Goal: Information Seeking & Learning: Find contact information

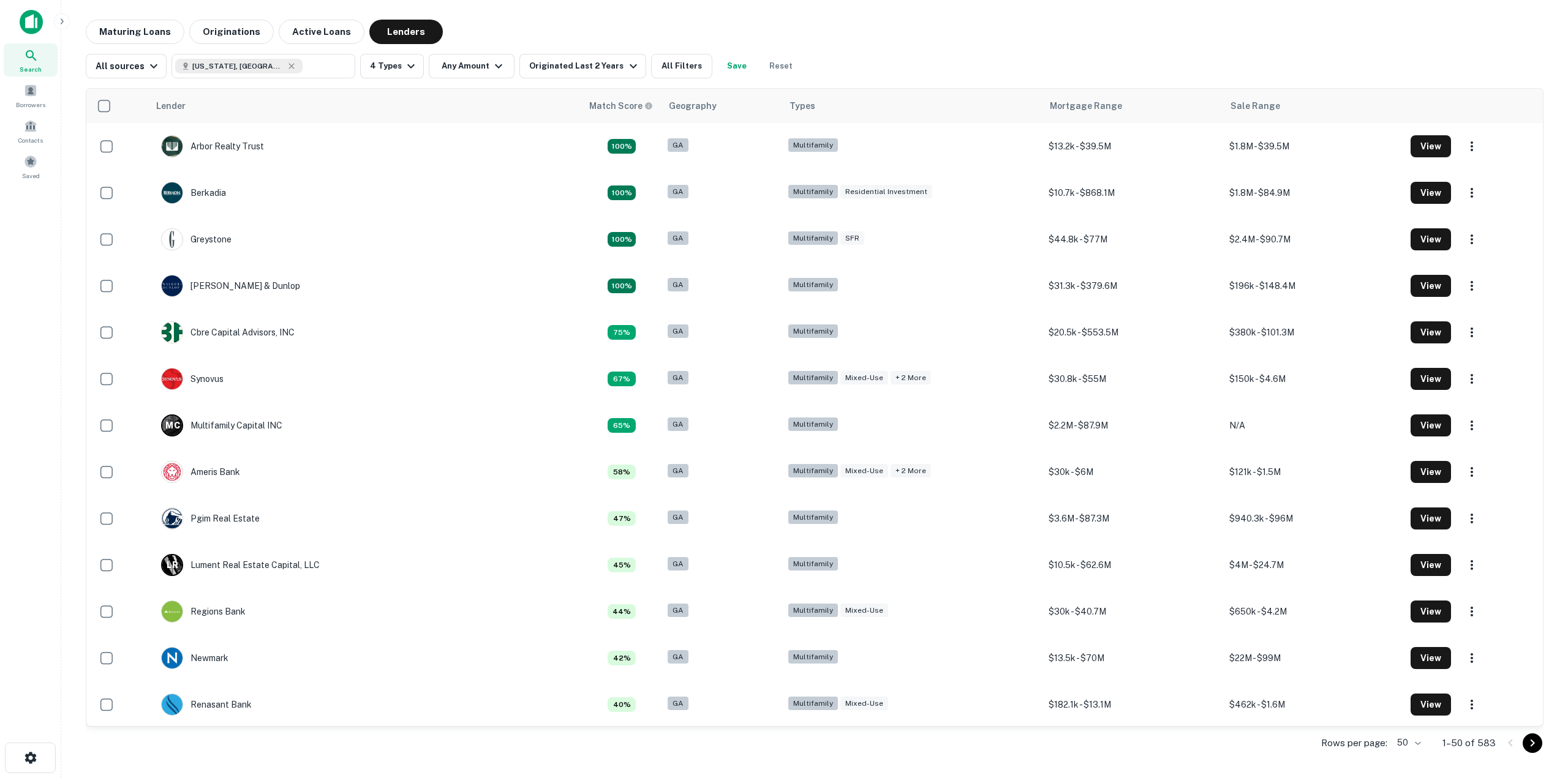
scroll to position [1723, 0]
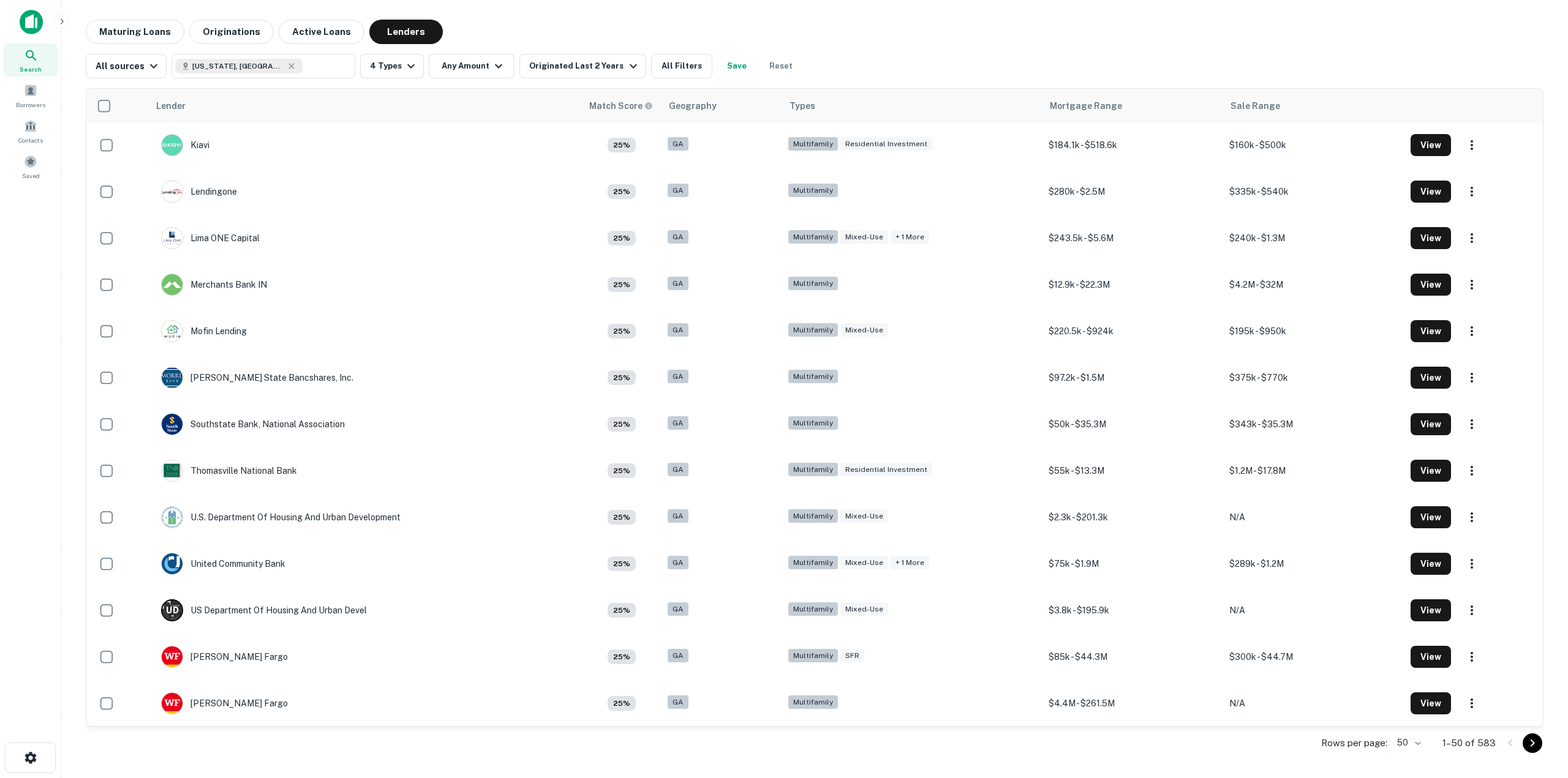
click at [34, 19] on img at bounding box center [31, 22] width 23 height 25
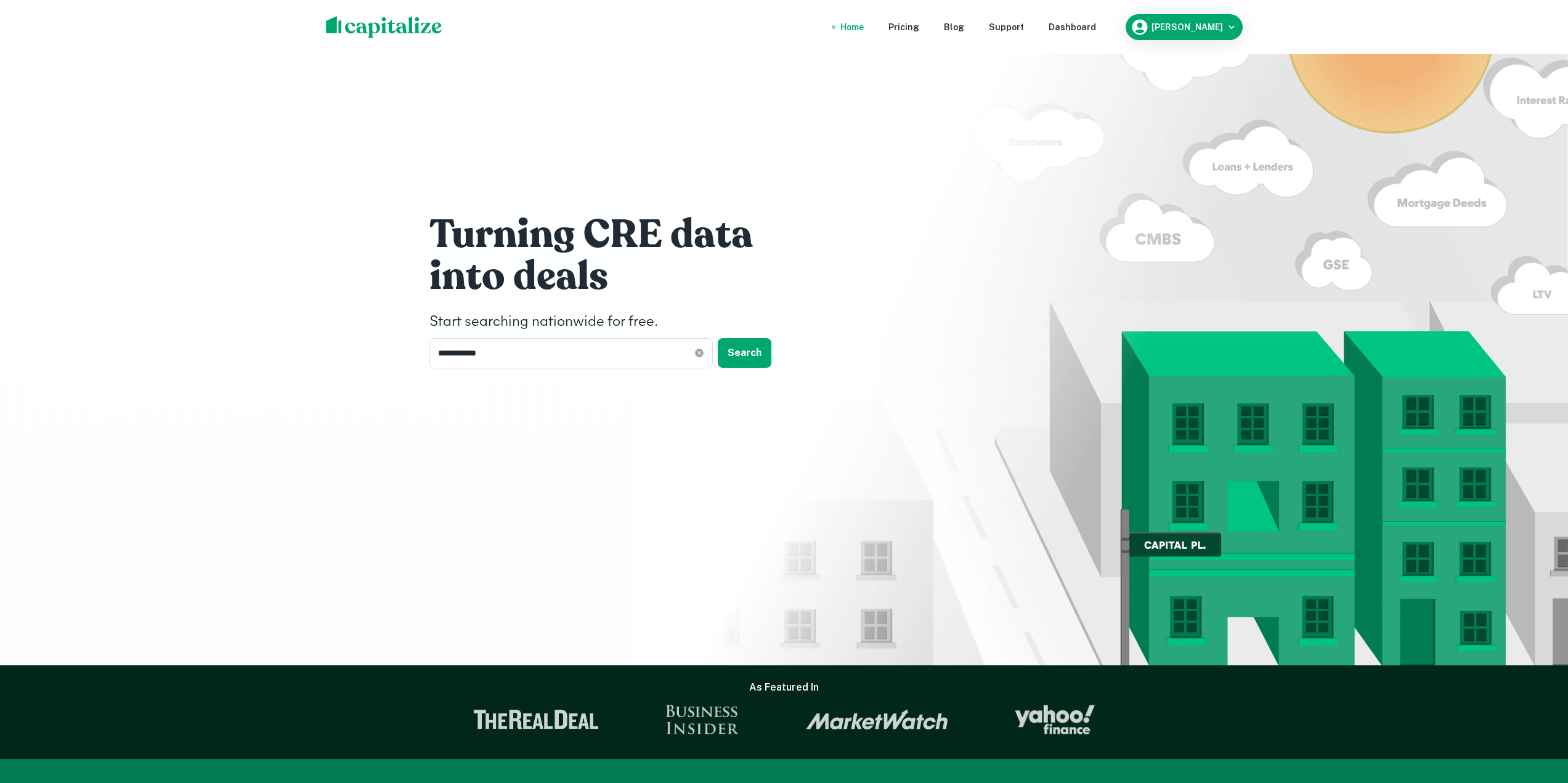
click at [1116, 28] on nav "Home Pricing Blog Support Dashboard" at bounding box center [968, 26] width 295 height 27
click at [1097, 27] on div "Dashboard" at bounding box center [1072, 26] width 47 height 13
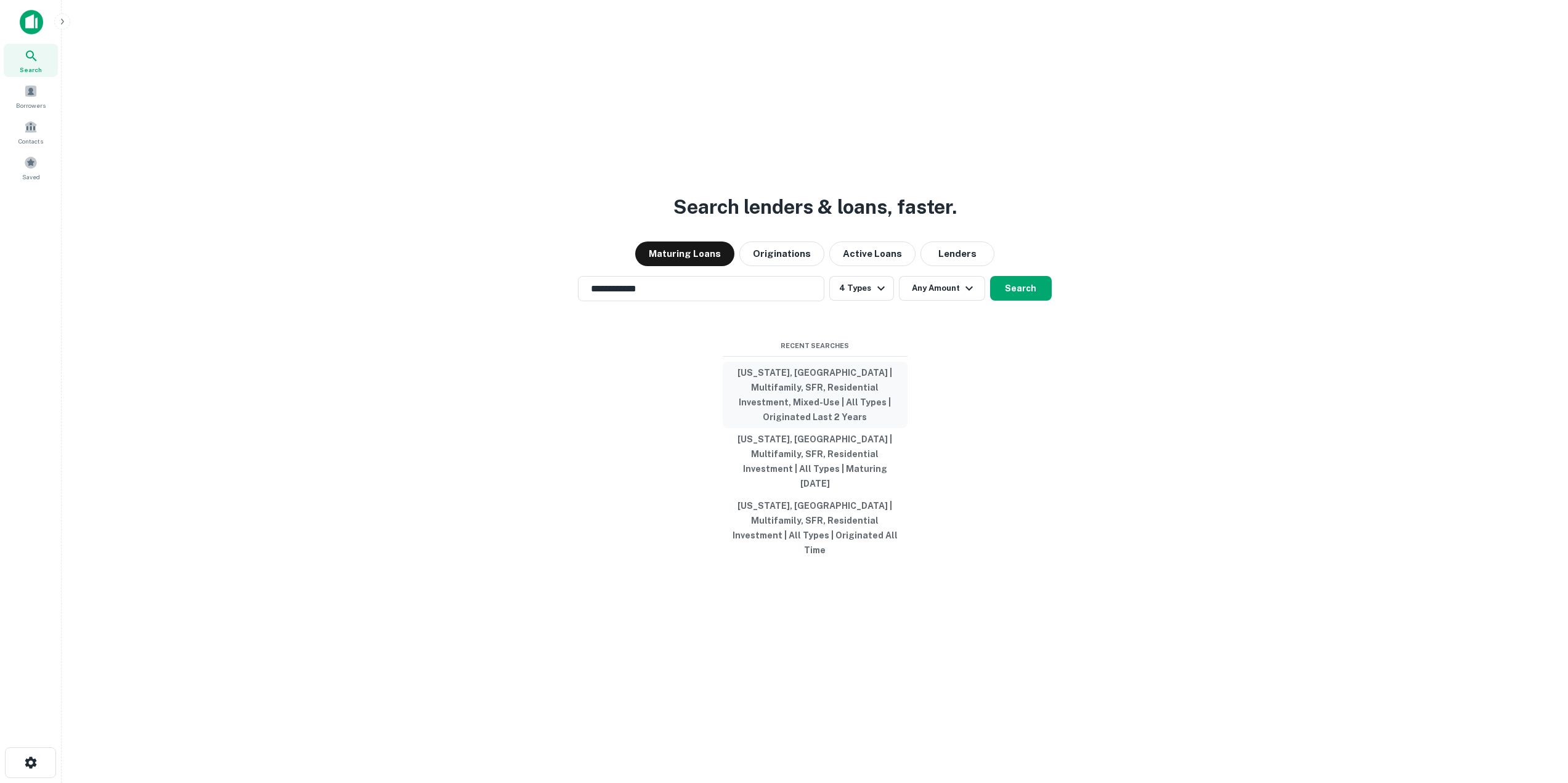
click at [822, 406] on button "[US_STATE], [GEOGRAPHIC_DATA] | Multifamily, SFR, Residential Investment, Mixed…" at bounding box center [815, 395] width 185 height 67
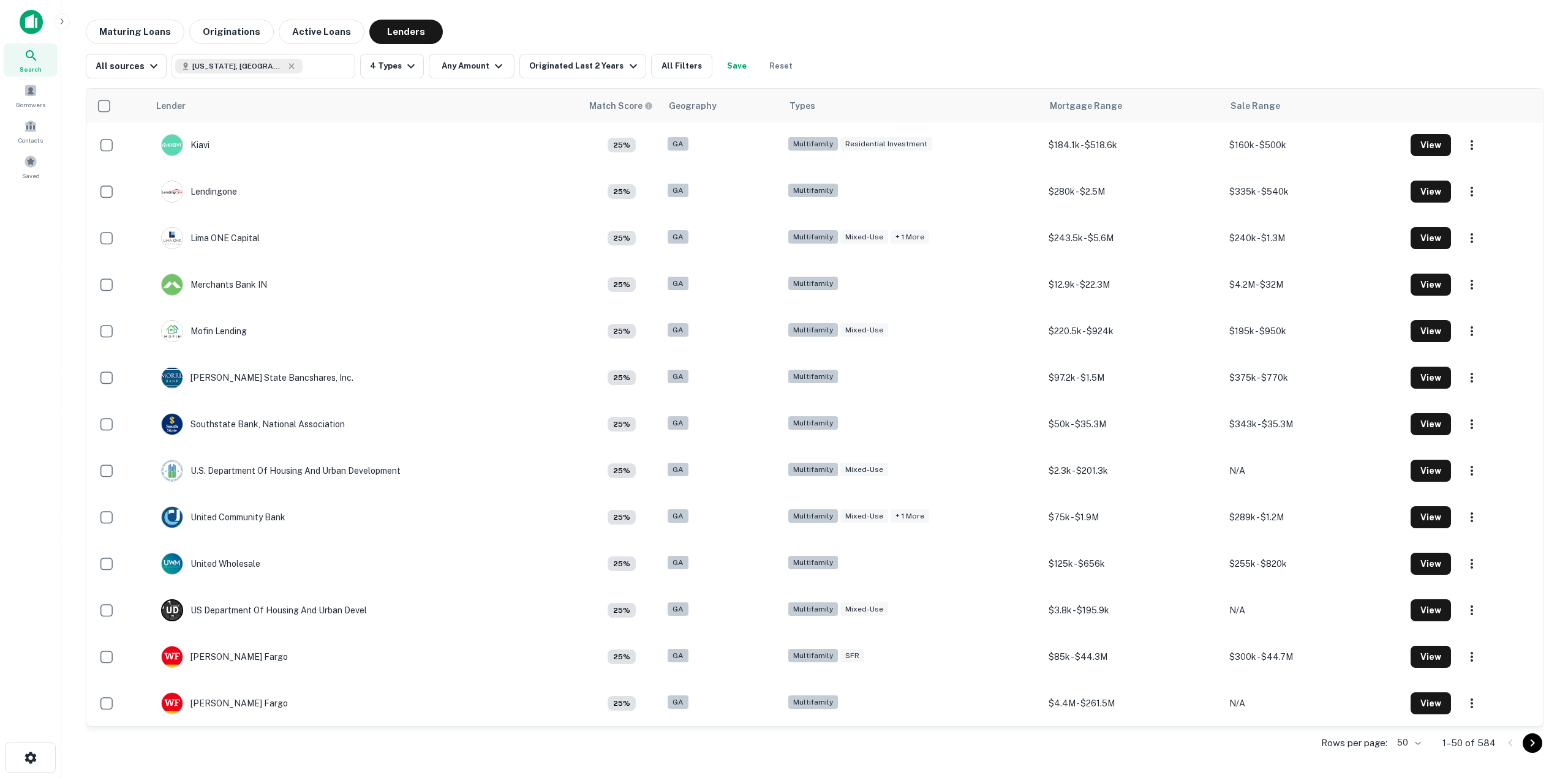
scroll to position [1601, 0]
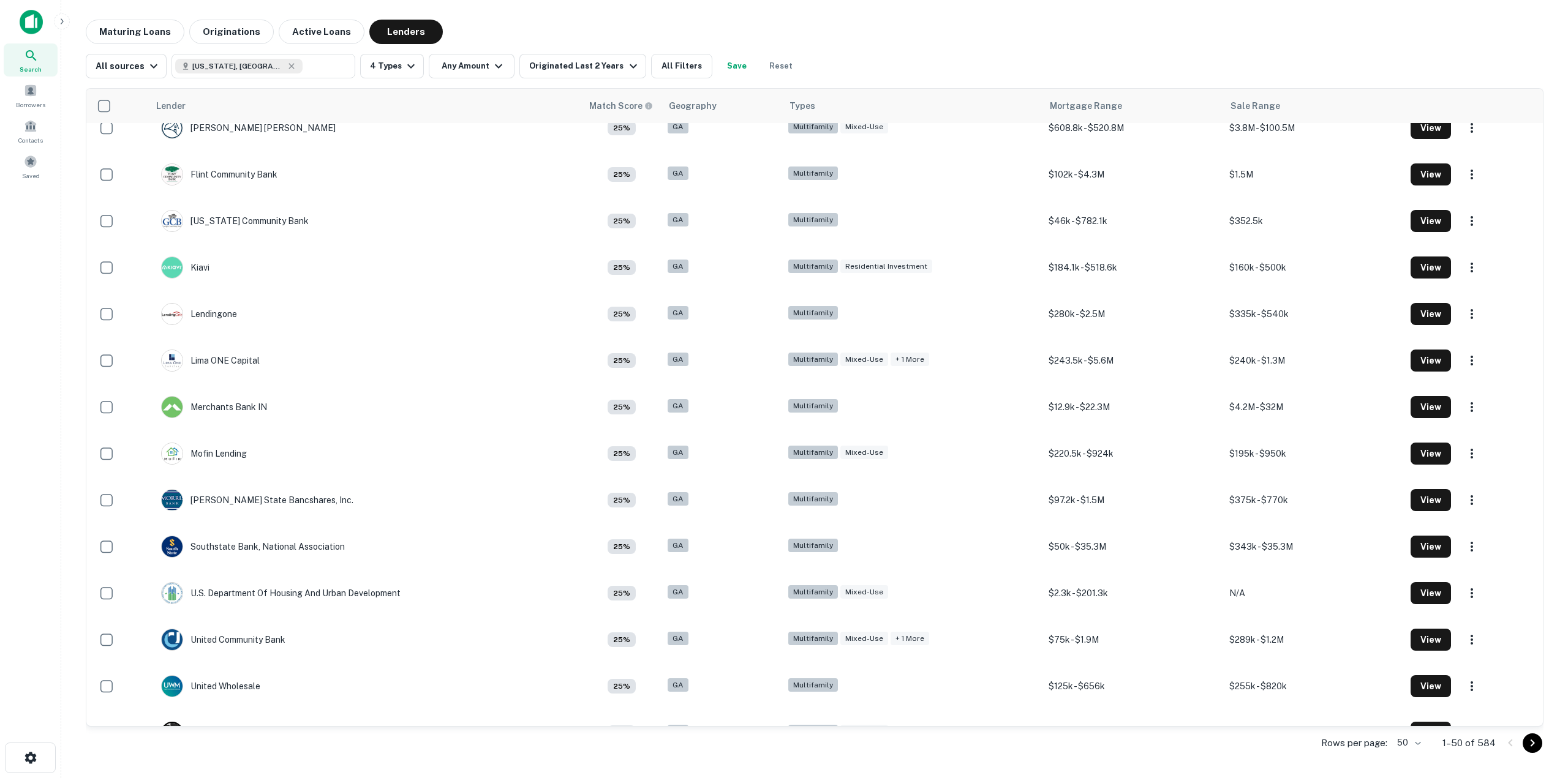
click at [33, 23] on img at bounding box center [31, 22] width 23 height 25
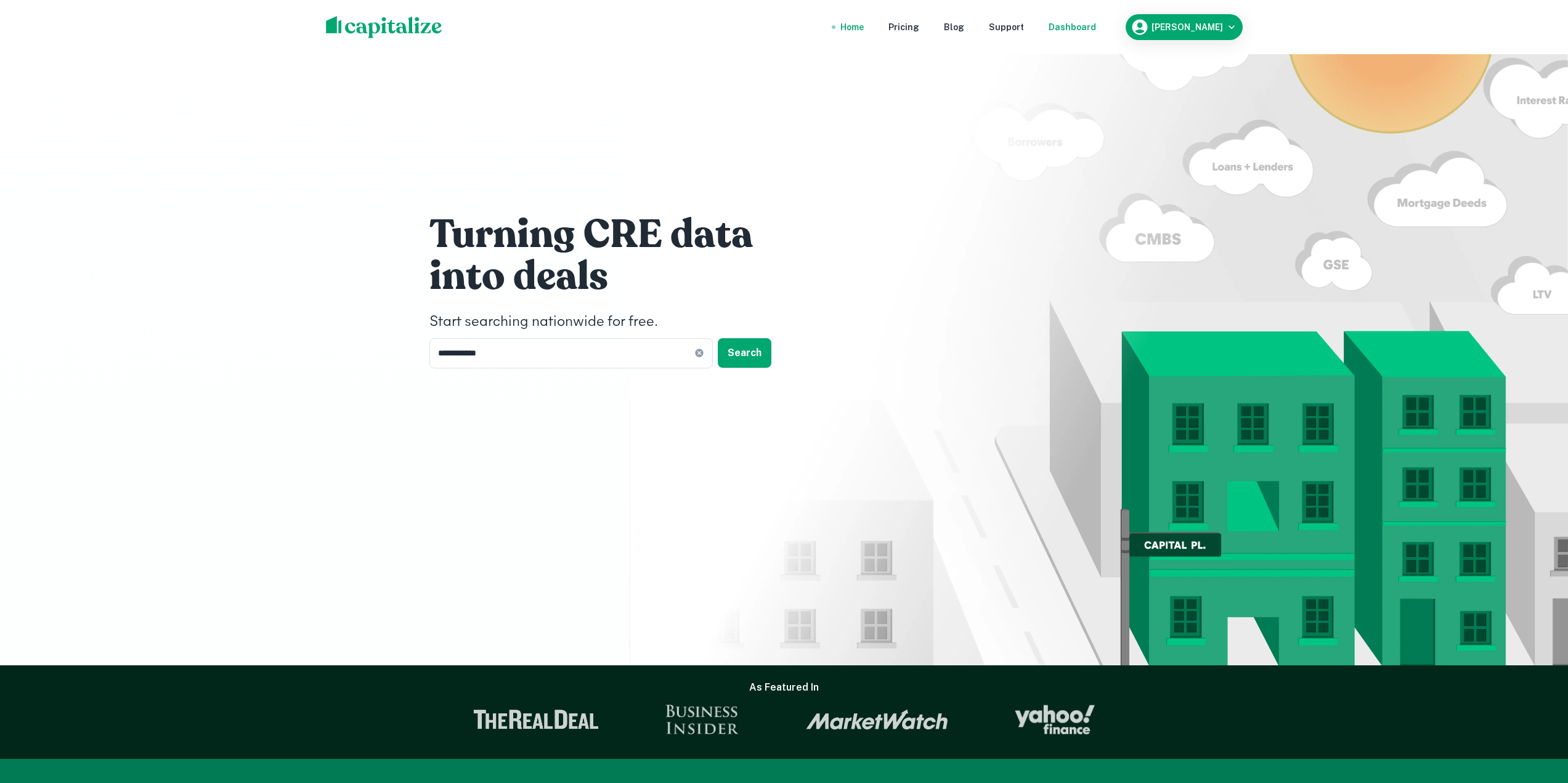
click at [1086, 22] on div "Dashboard" at bounding box center [1072, 26] width 47 height 13
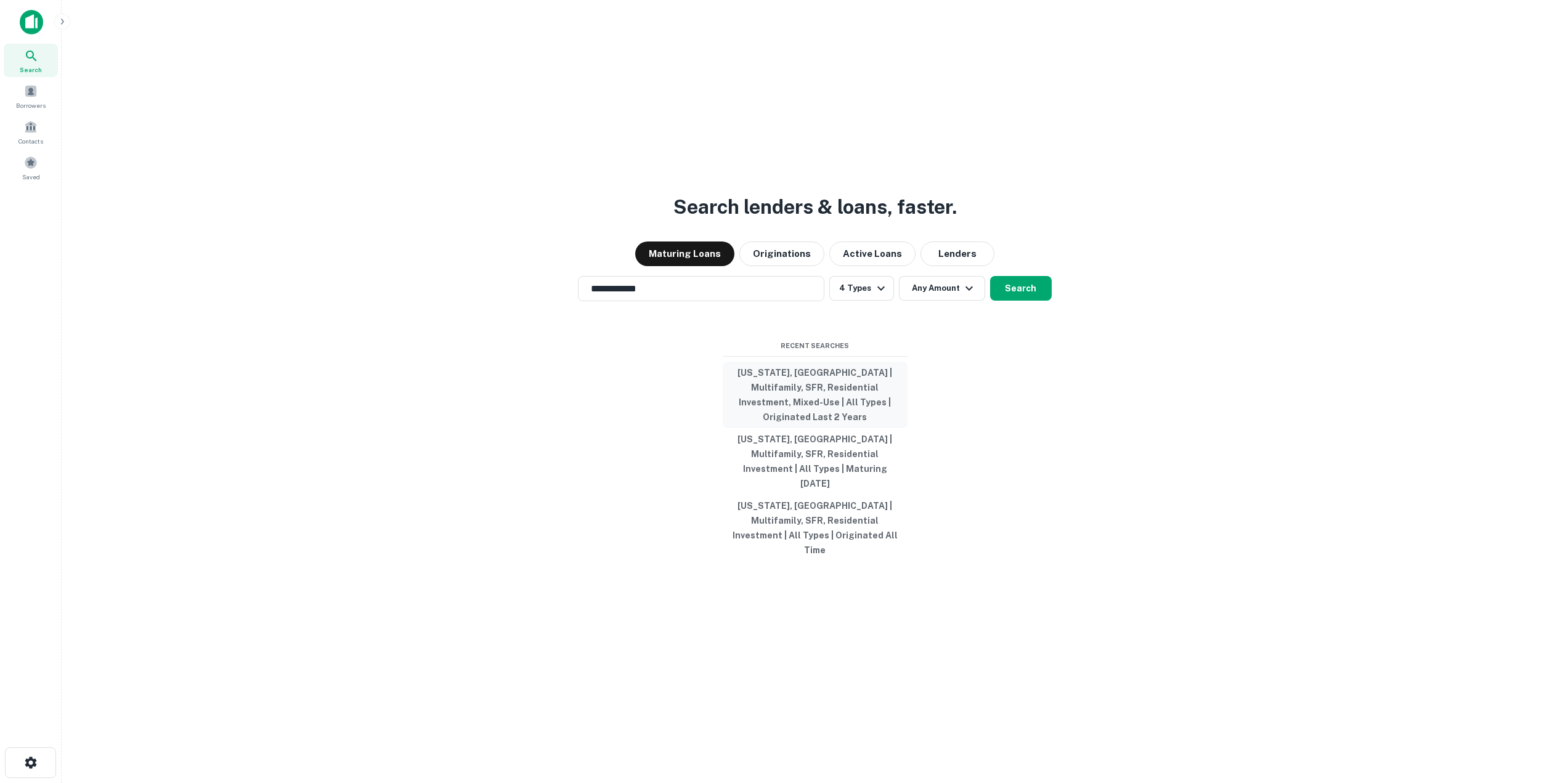
click at [791, 405] on button "[US_STATE], [GEOGRAPHIC_DATA] | Multifamily, SFR, Residential Investment, Mixed…" at bounding box center [815, 395] width 185 height 67
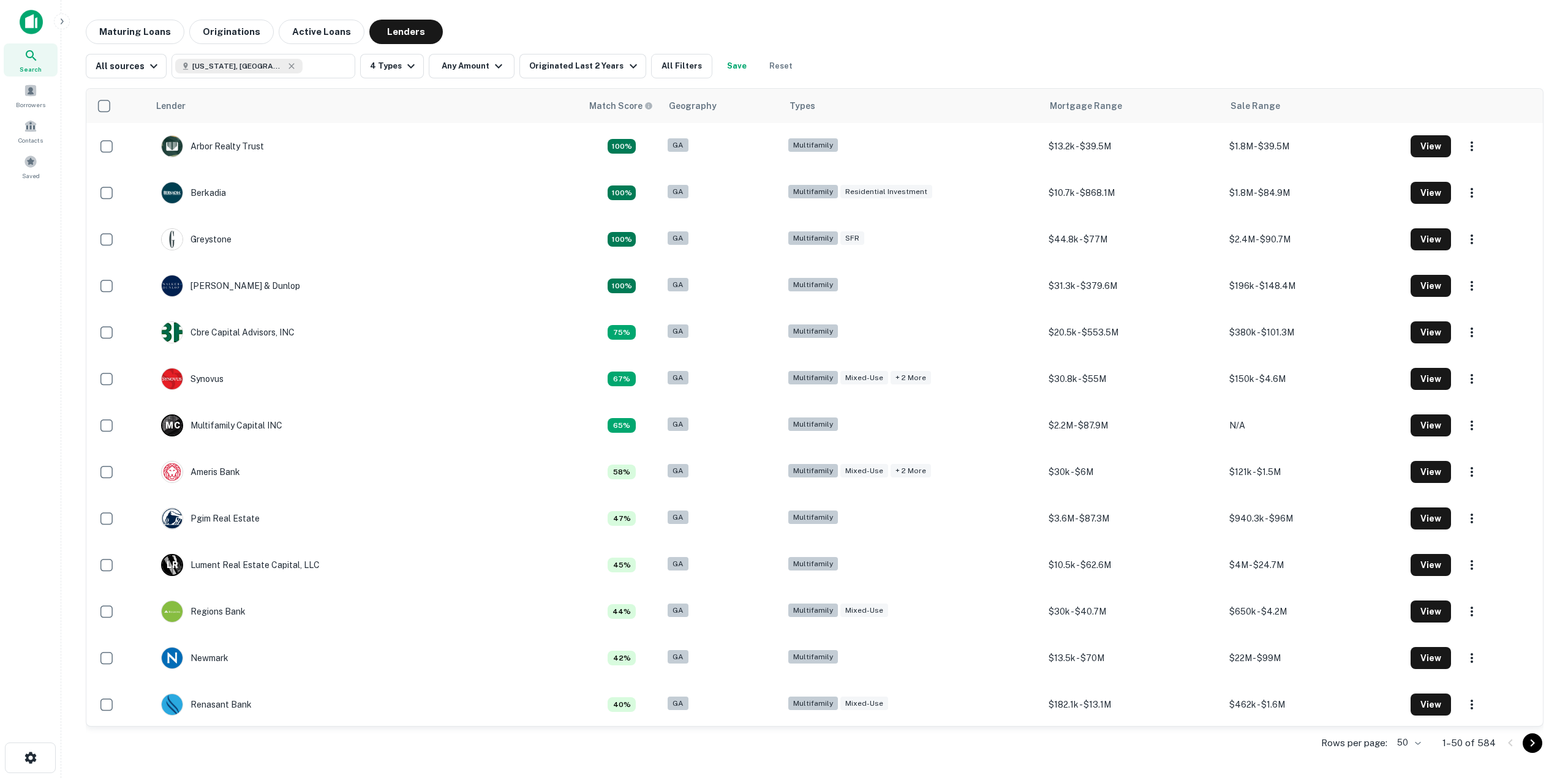
scroll to position [1601, 0]
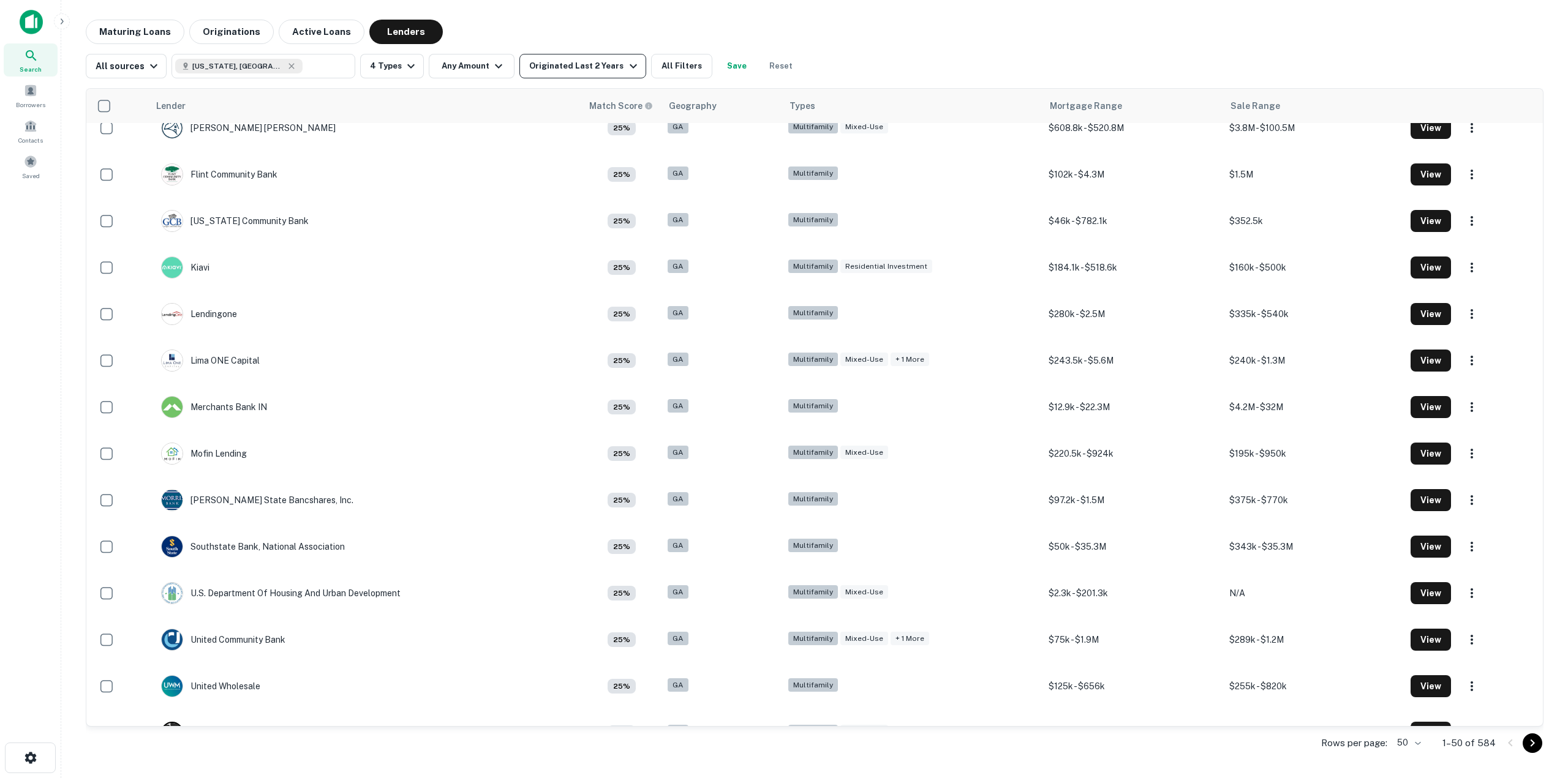
click at [626, 69] on icon "button" at bounding box center [633, 66] width 15 height 15
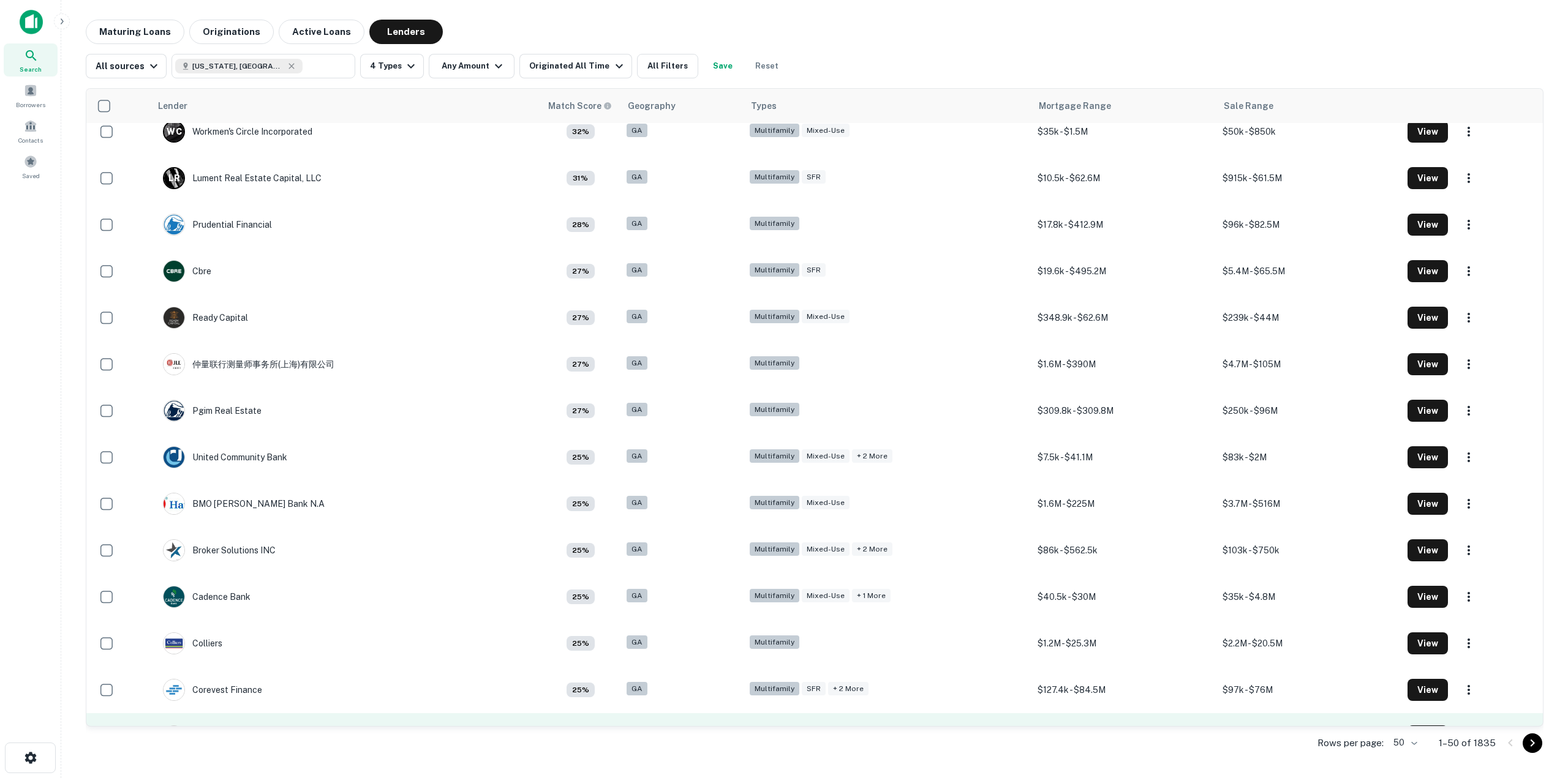
scroll to position [1409, 0]
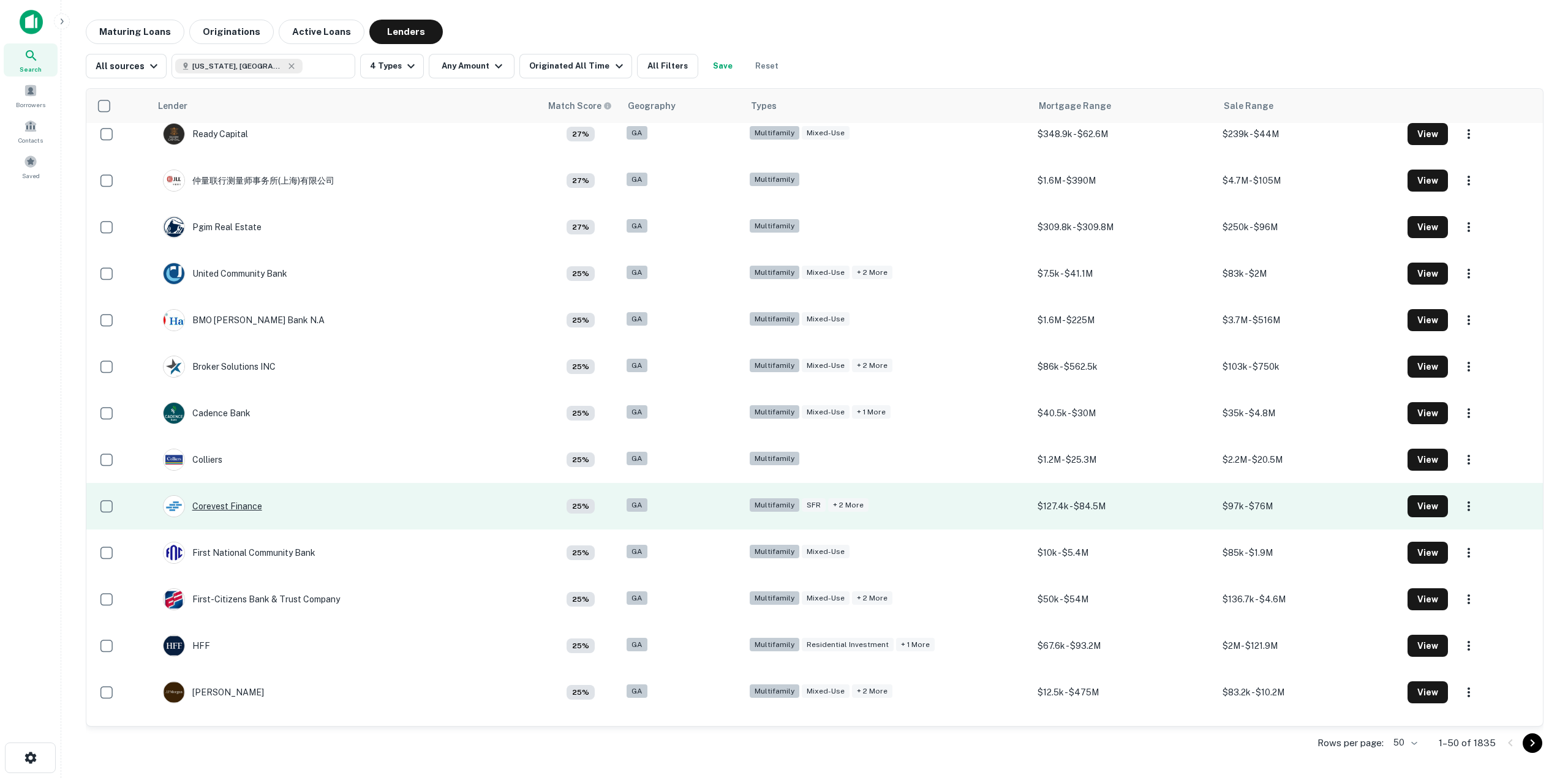
click at [230, 506] on div "Corevest Finance" at bounding box center [212, 506] width 100 height 22
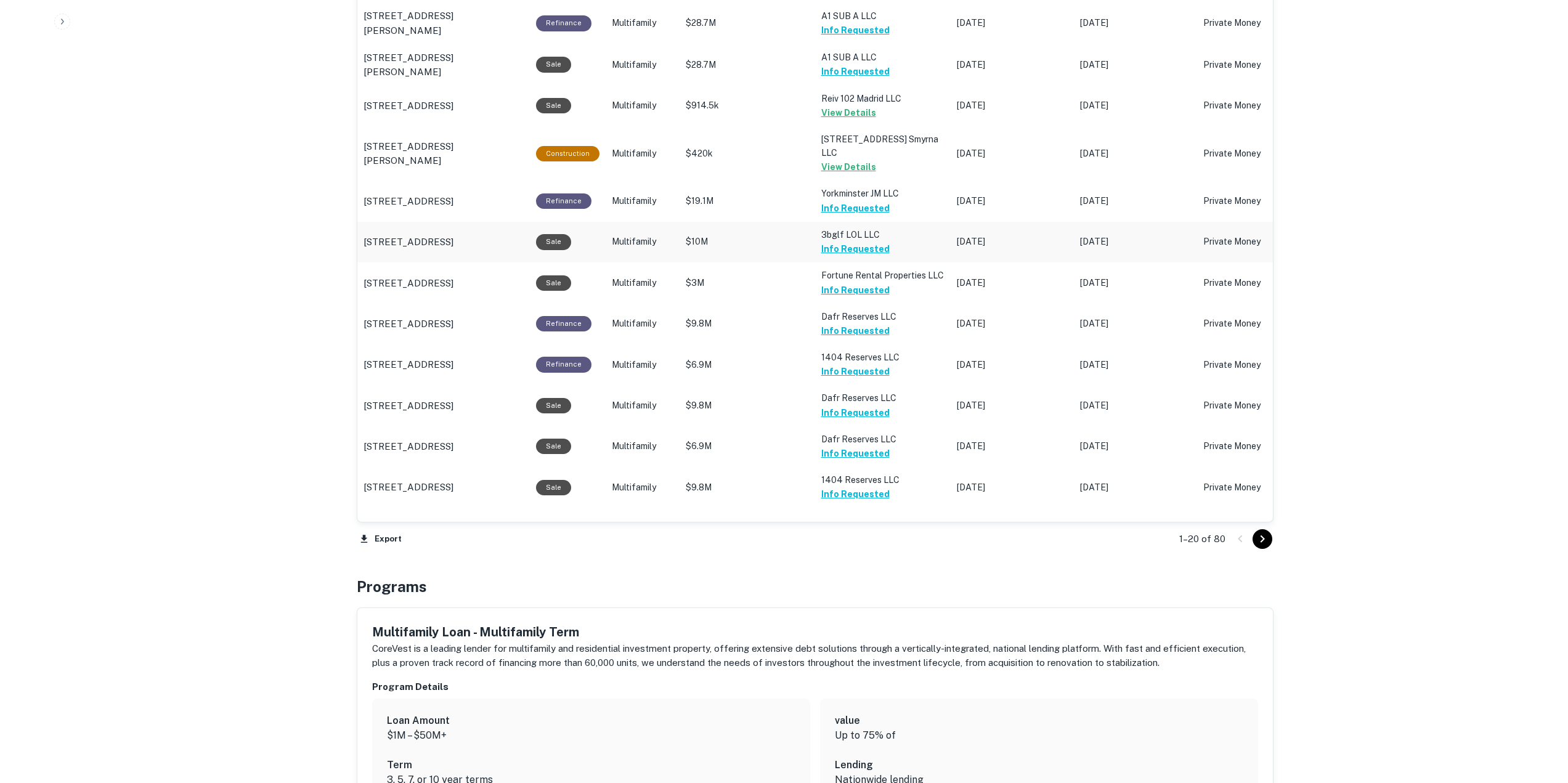
scroll to position [1171, 0]
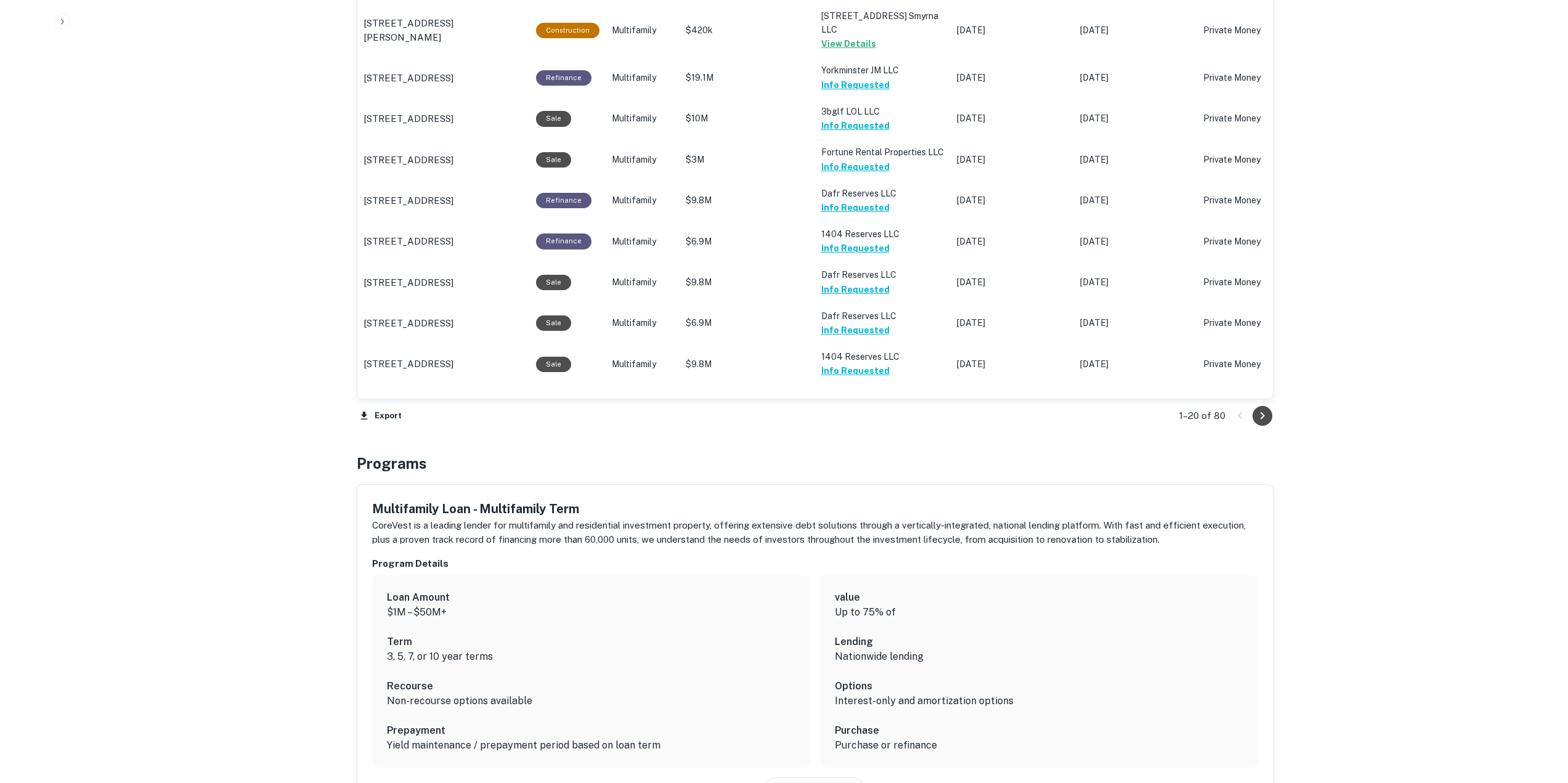
click at [1264, 417] on icon "Go to next page" at bounding box center [1262, 416] width 15 height 15
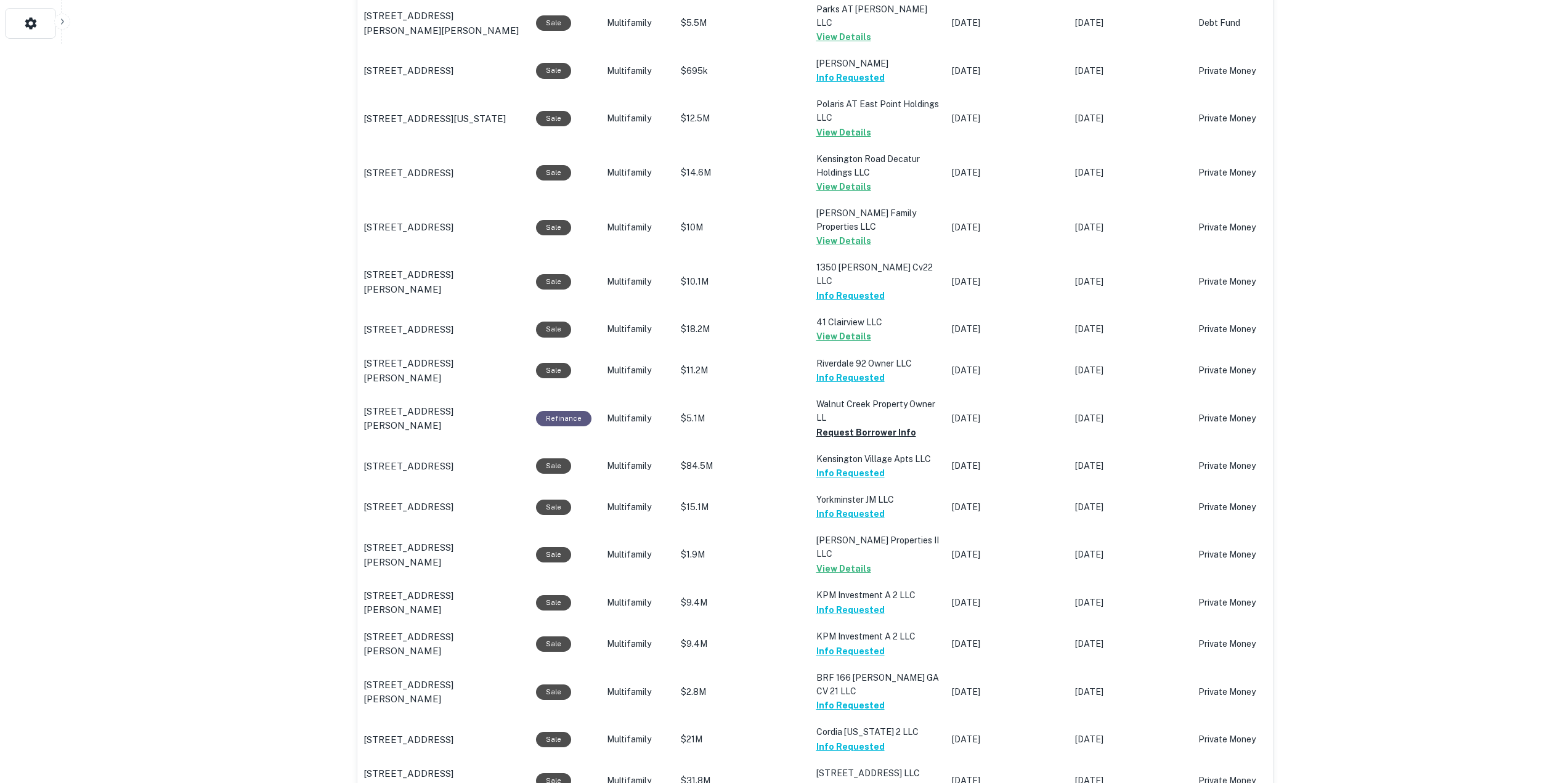
scroll to position [555, 0]
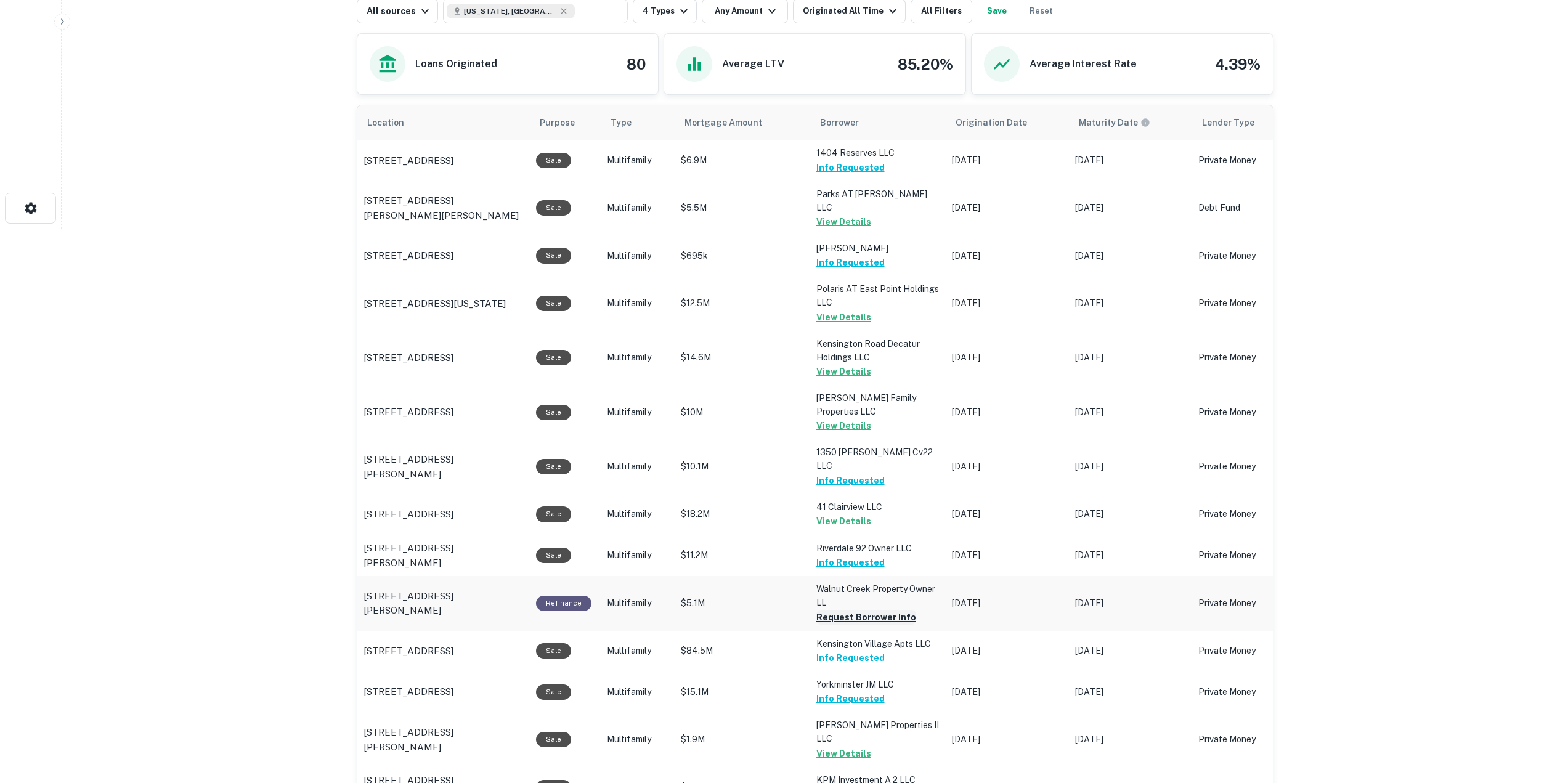
click at [870, 611] on button "Request Borrower Info" at bounding box center [866, 618] width 100 height 15
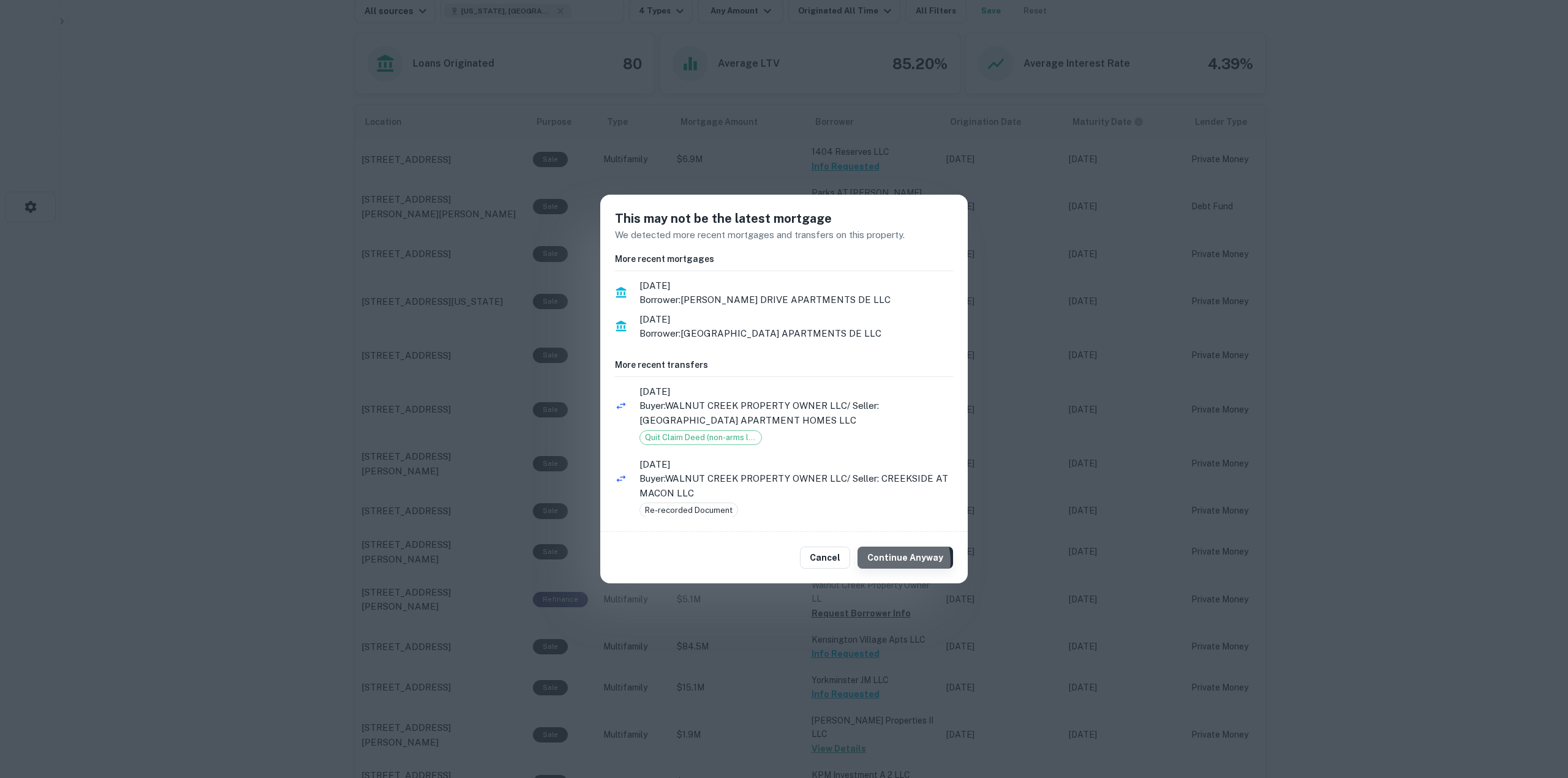
click at [896, 561] on button "Continue Anyway" at bounding box center [906, 558] width 96 height 22
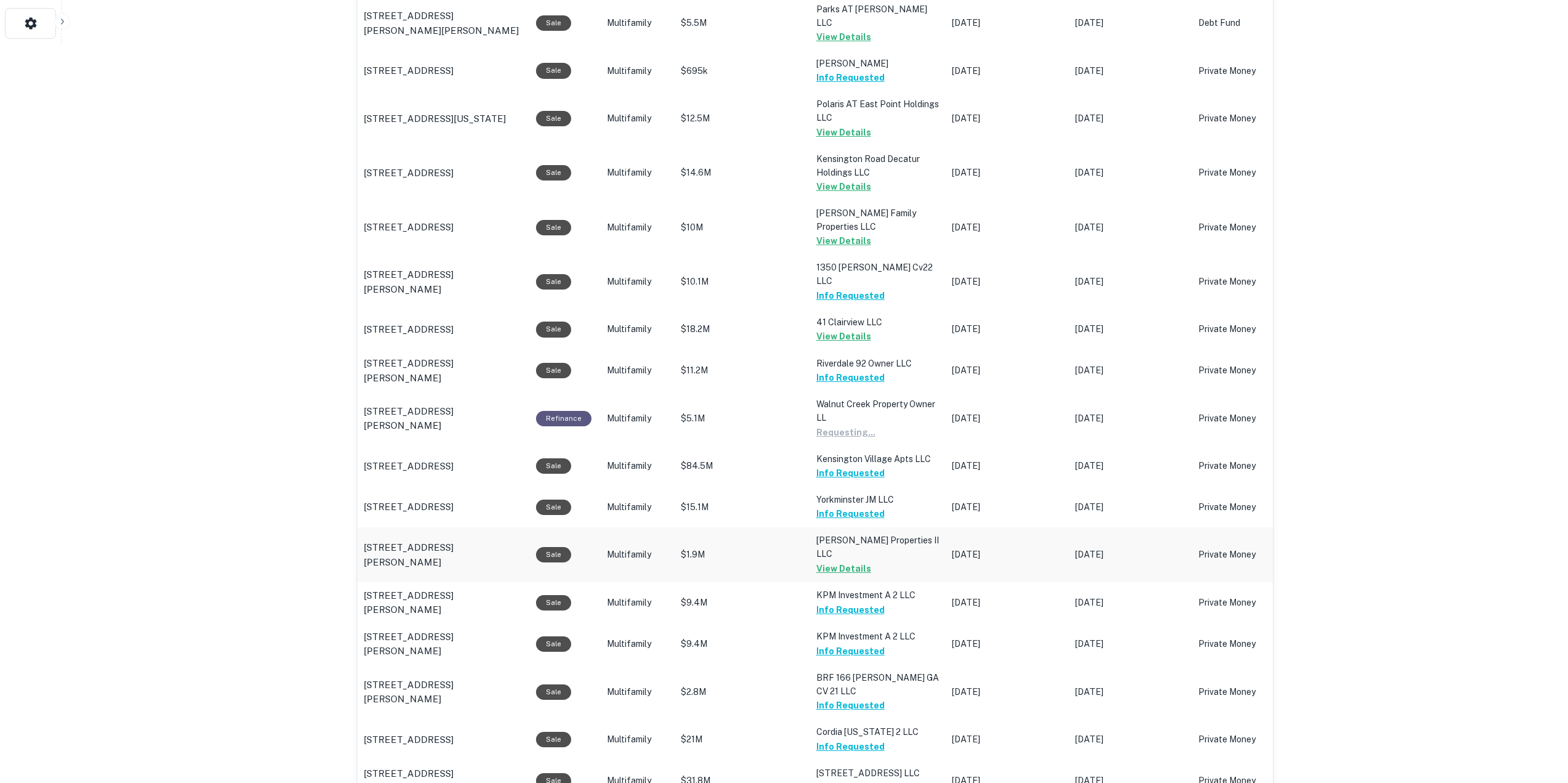
scroll to position [924, 0]
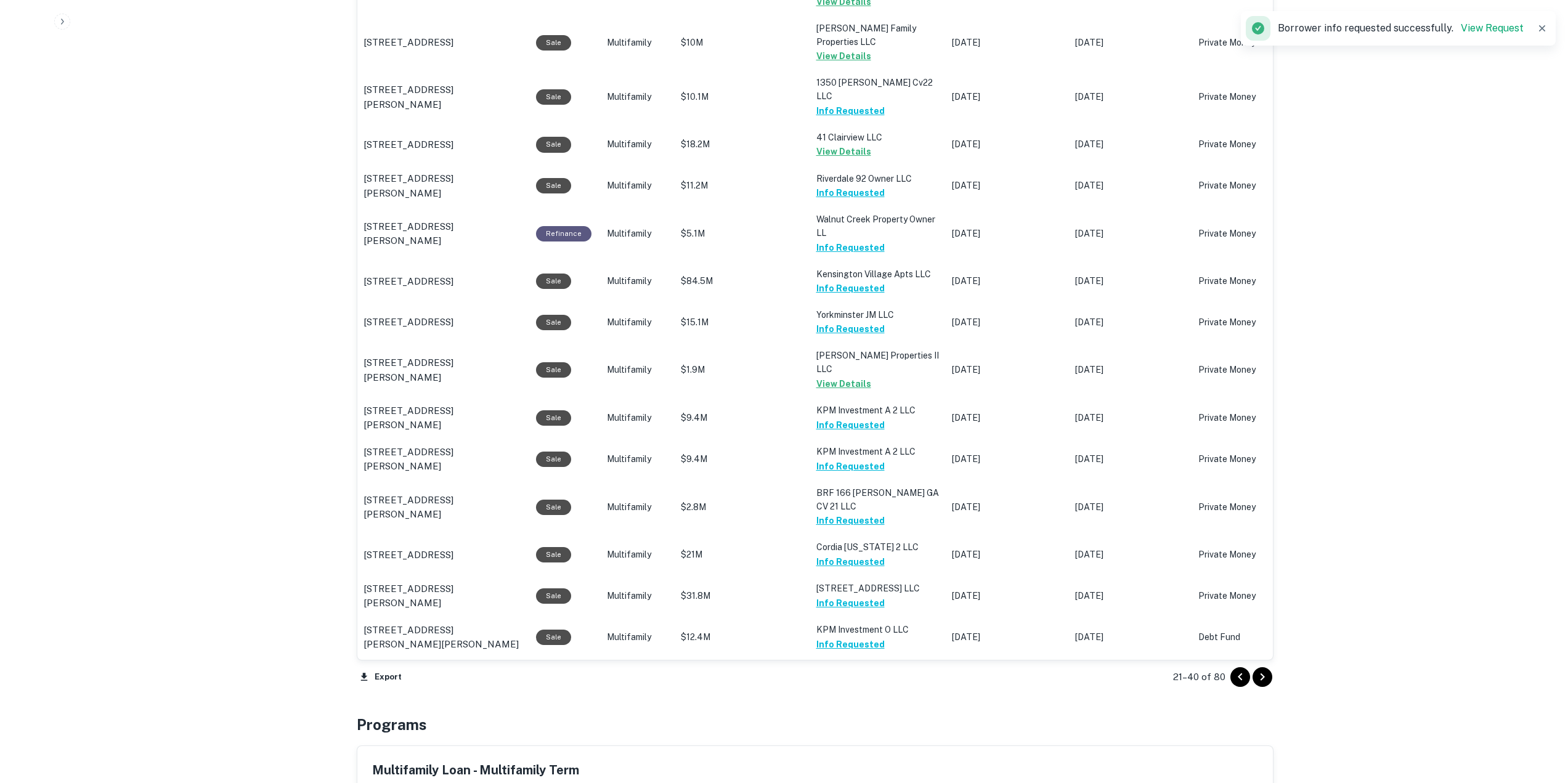
click at [1264, 672] on icon "Go to next page" at bounding box center [1262, 677] width 15 height 15
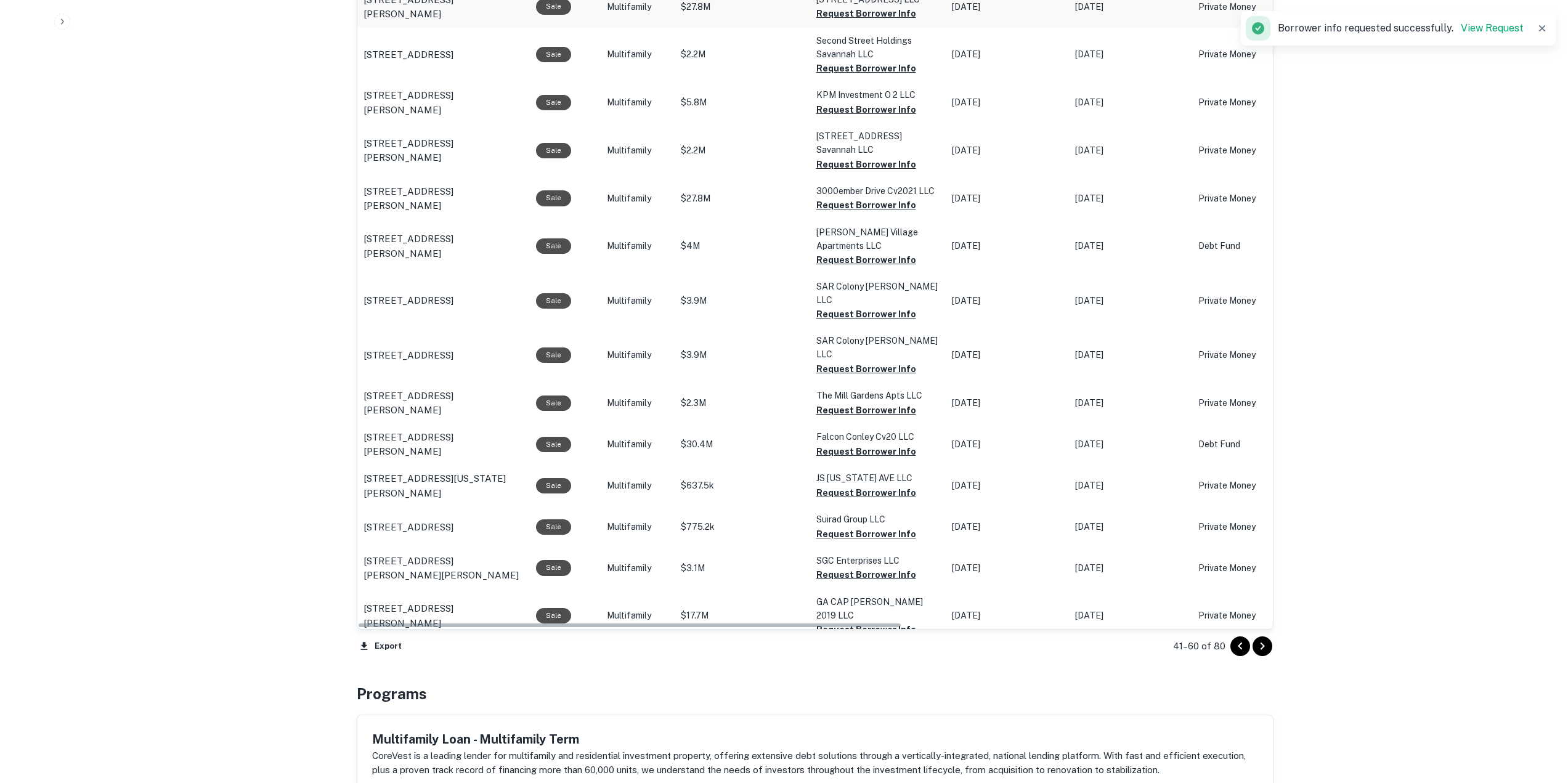
scroll to position [493, 0]
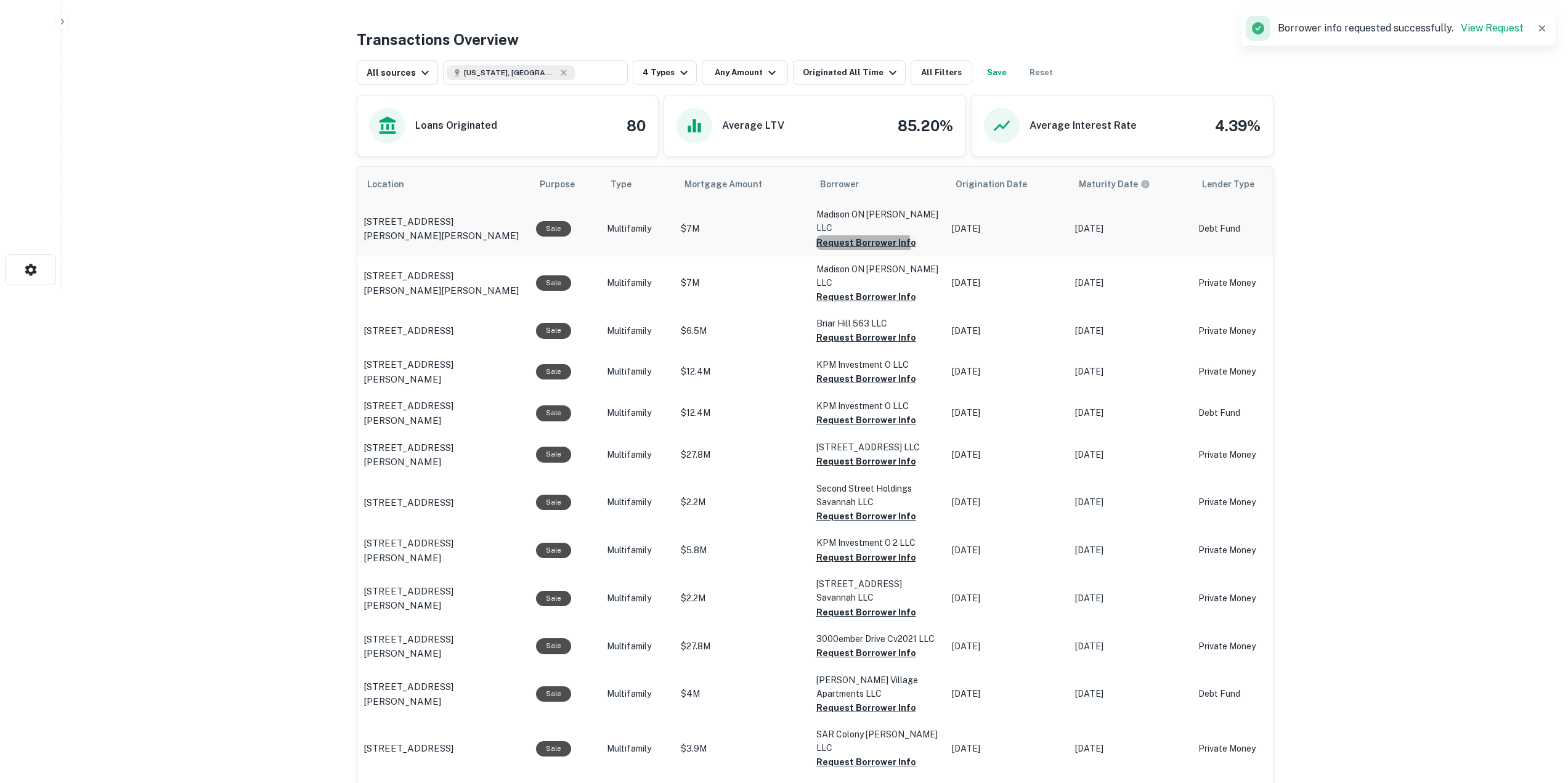
click at [860, 235] on button "Request Borrower Info" at bounding box center [866, 242] width 100 height 15
click at [866, 290] on button "Request Borrower Info" at bounding box center [866, 297] width 100 height 15
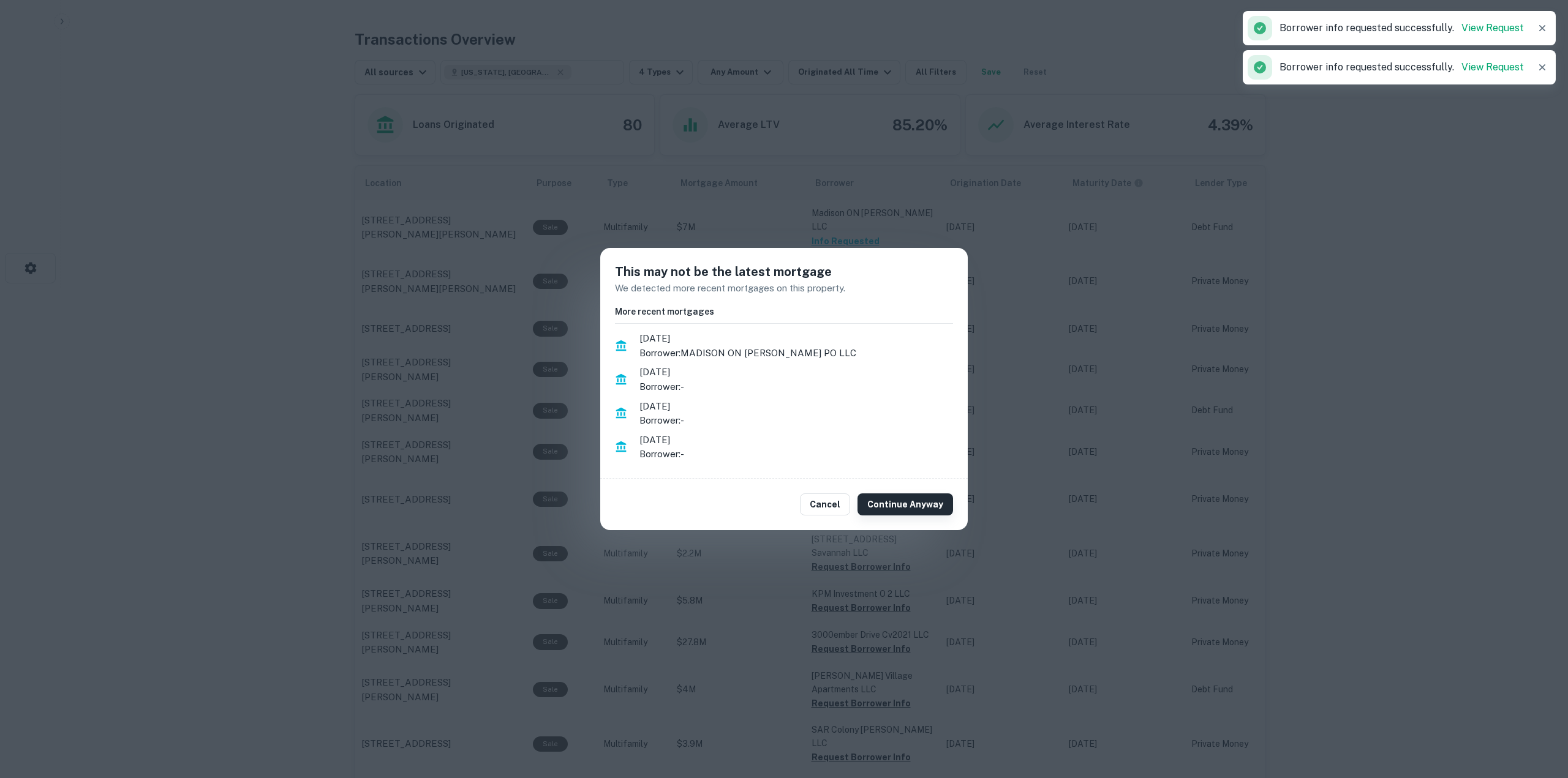
click at [906, 509] on button "Continue Anyway" at bounding box center [906, 505] width 96 height 22
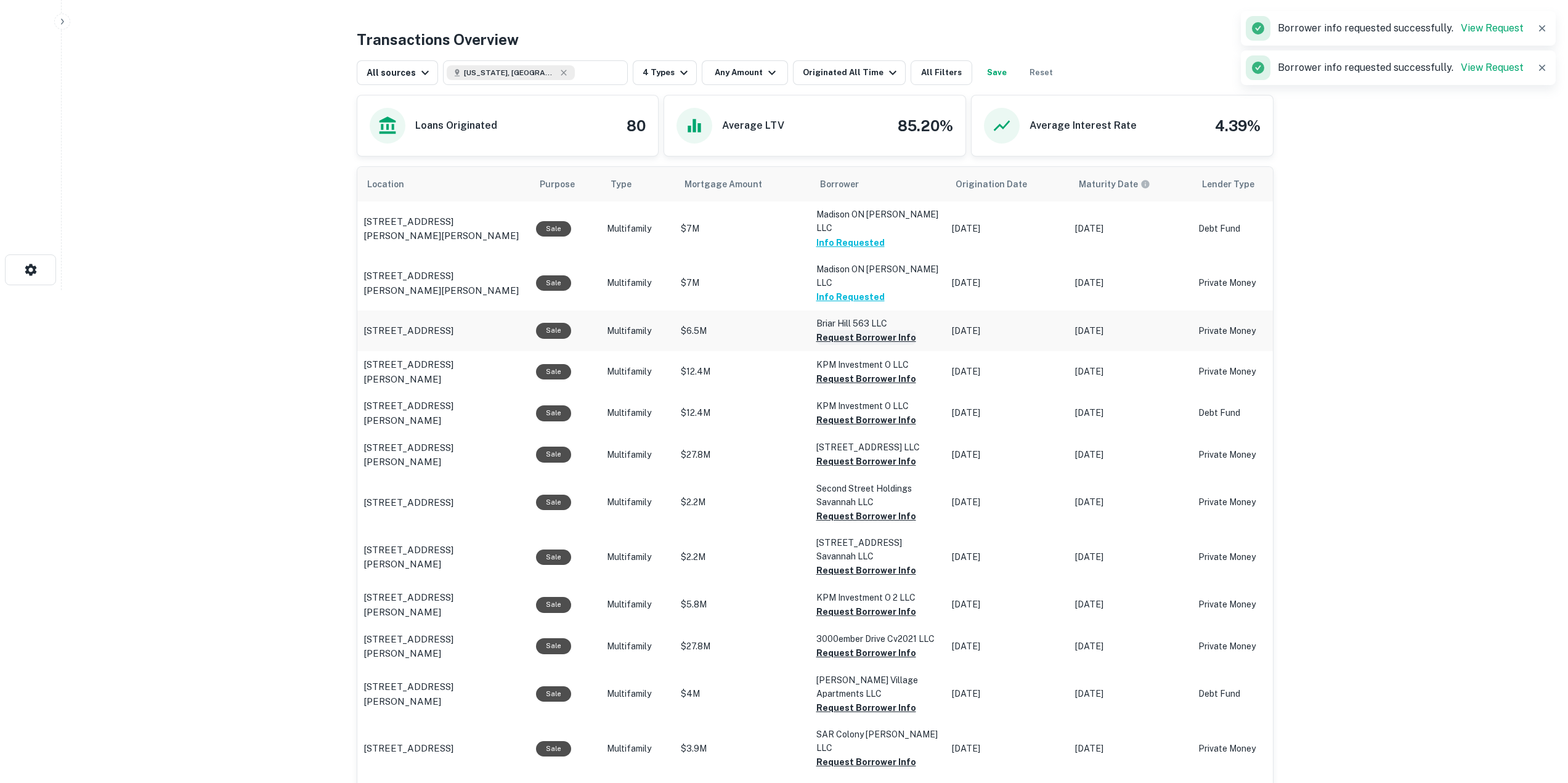
click at [843, 330] on button "Request Borrower Info" at bounding box center [866, 337] width 100 height 15
click at [855, 371] on button "Request Borrower Info" at bounding box center [866, 378] width 100 height 15
click at [864, 386] on button "Request Borrower Info" at bounding box center [846, 378] width 59 height 15
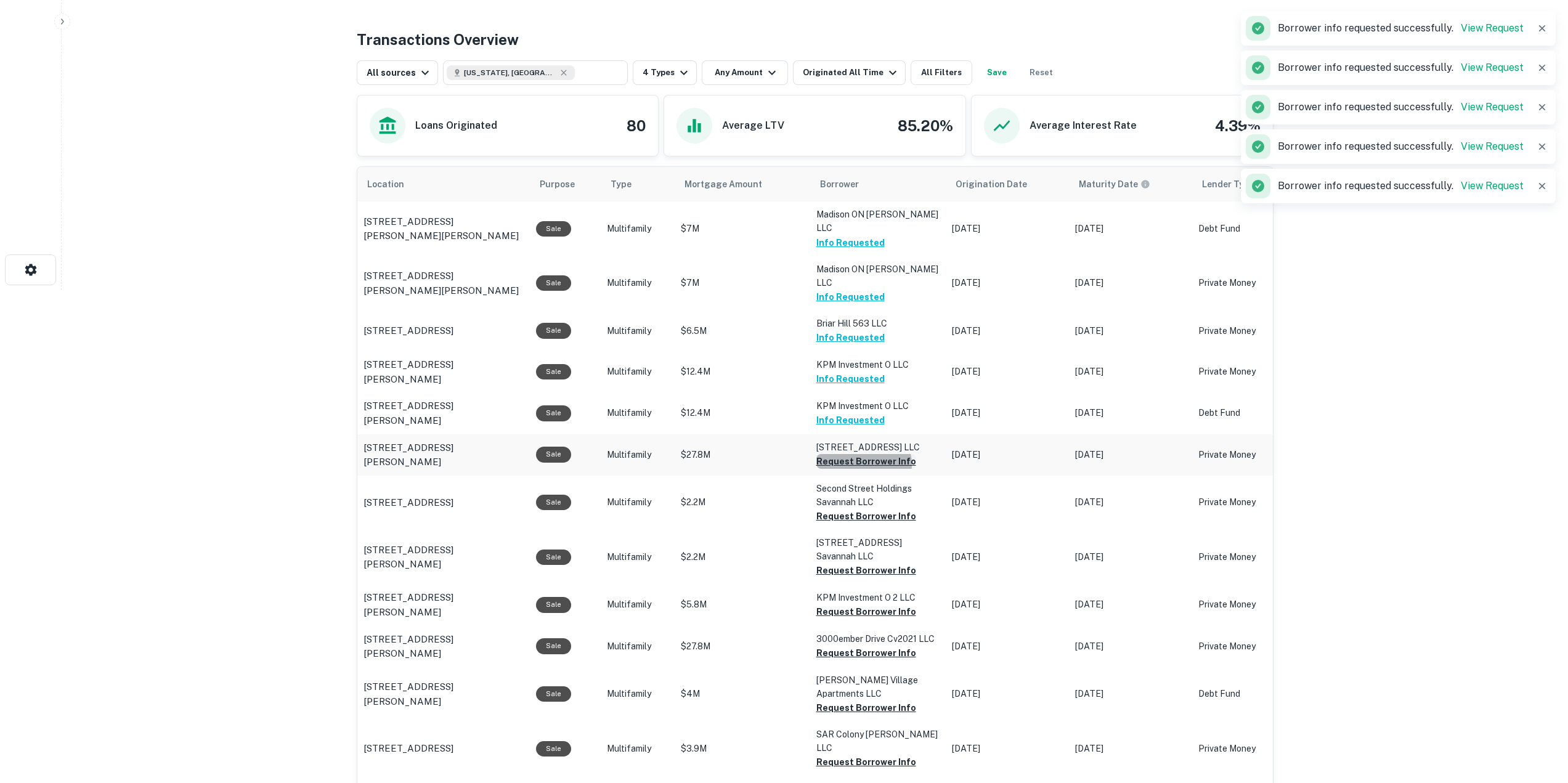
click at [861, 454] on button "Request Borrower Info" at bounding box center [866, 461] width 100 height 15
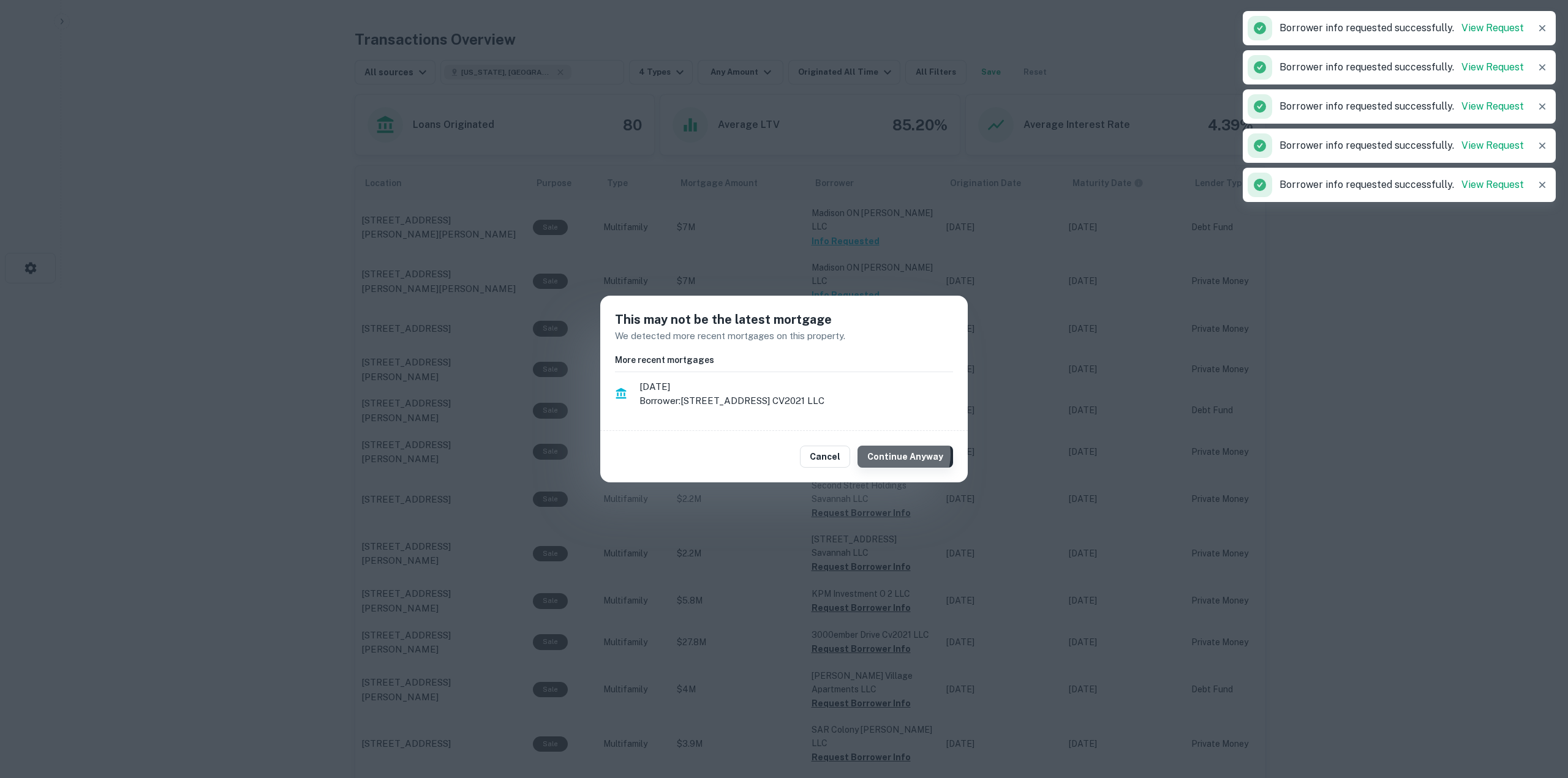
click at [896, 455] on button "Continue Anyway" at bounding box center [906, 457] width 96 height 22
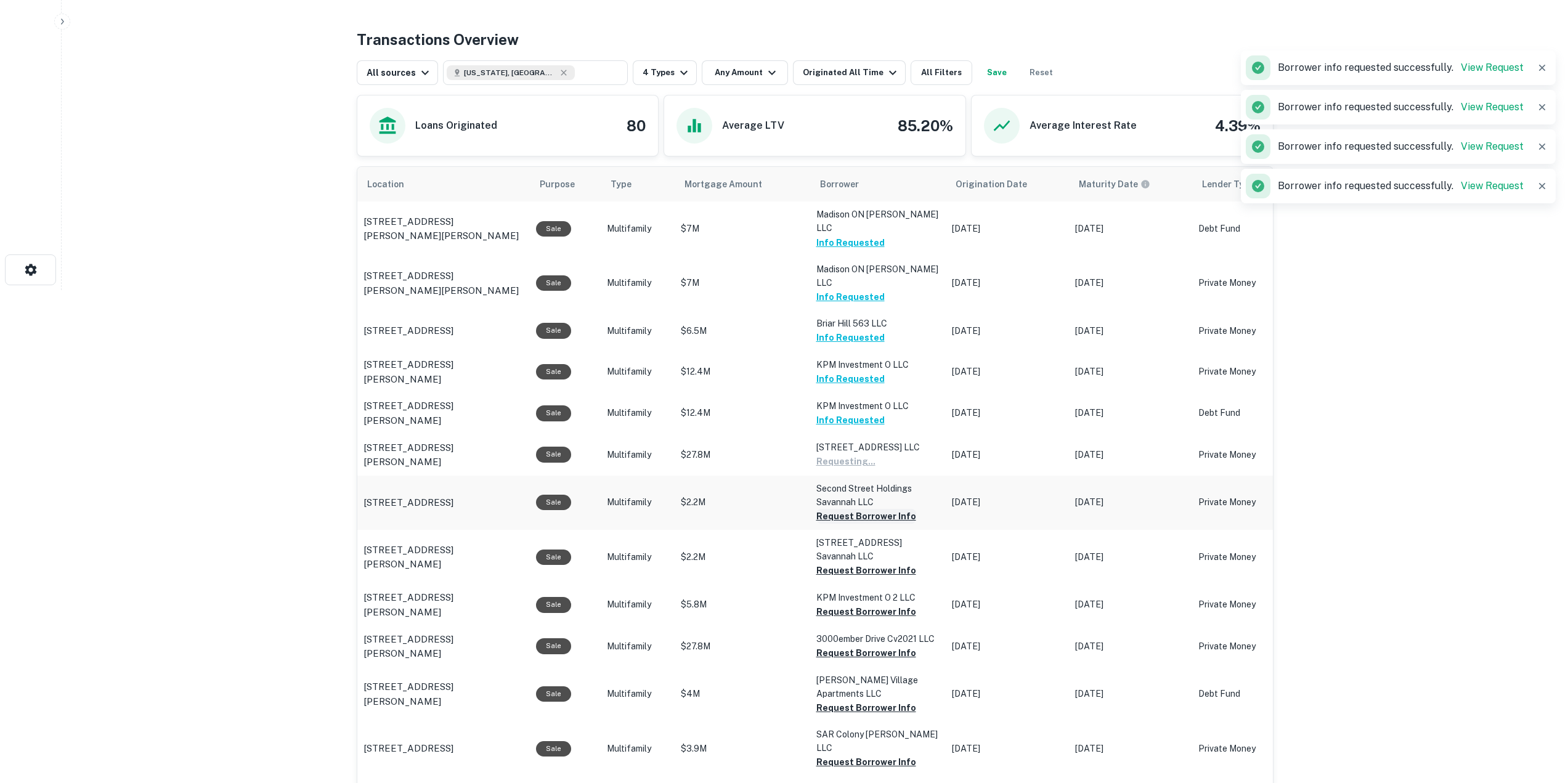
click at [870, 469] on button "Request Borrower Info" at bounding box center [846, 461] width 59 height 15
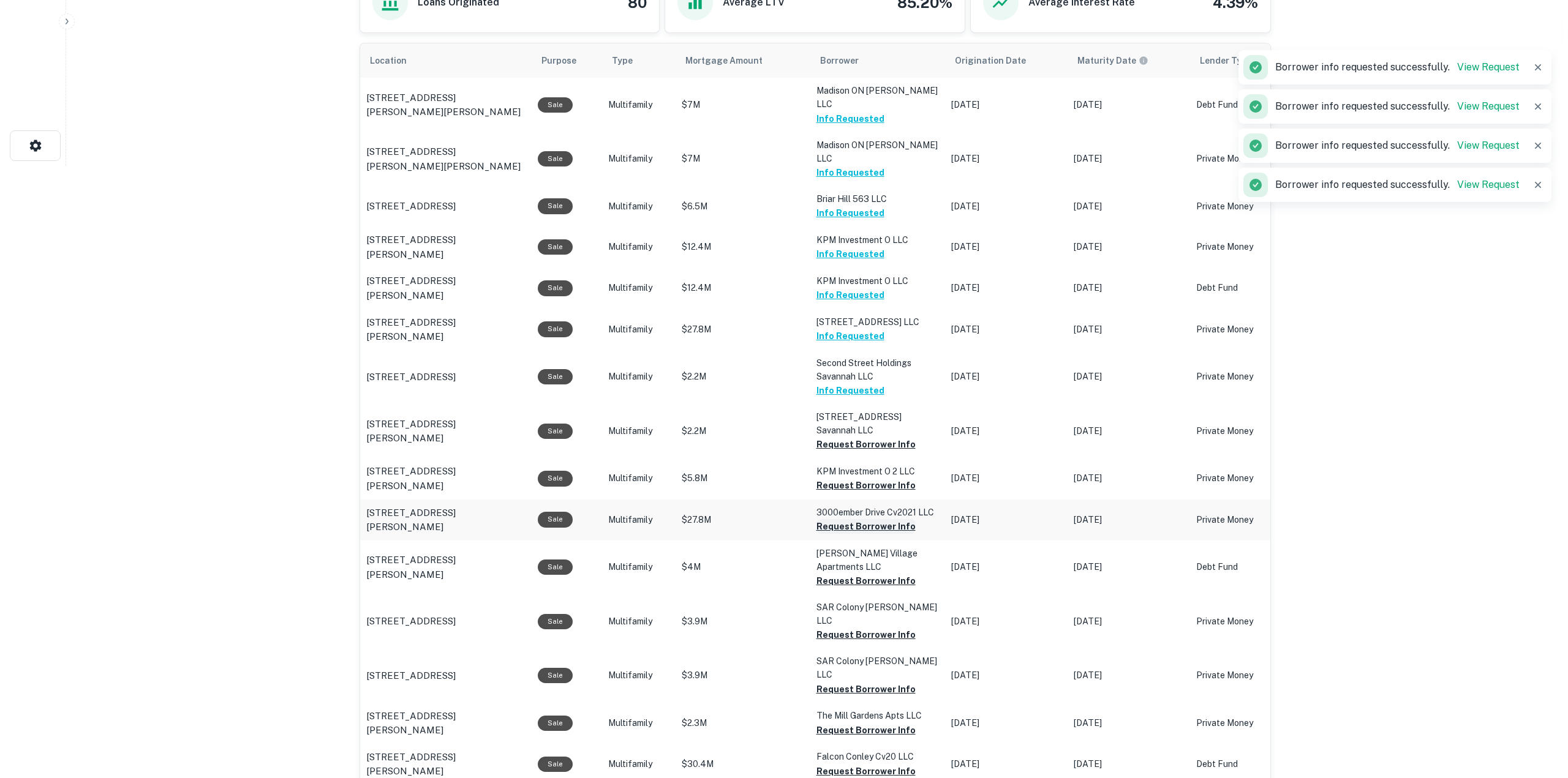
scroll to position [674, 0]
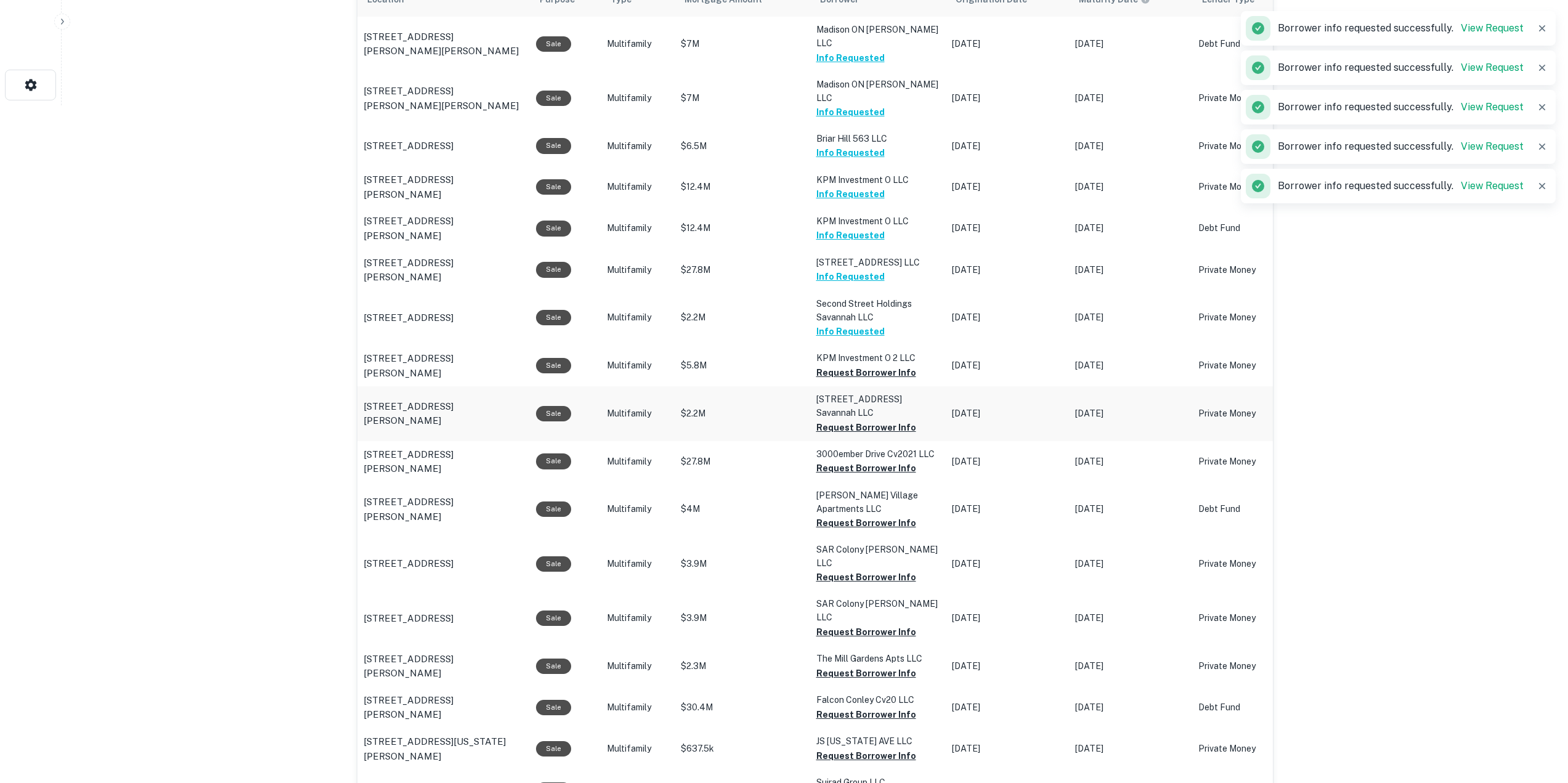
click at [864, 71] on td "142 Goshen Road Savannah LLC Request Borrower Info" at bounding box center [878, 44] width 136 height 54
click at [866, 366] on button "Request Borrower Info" at bounding box center [866, 373] width 100 height 15
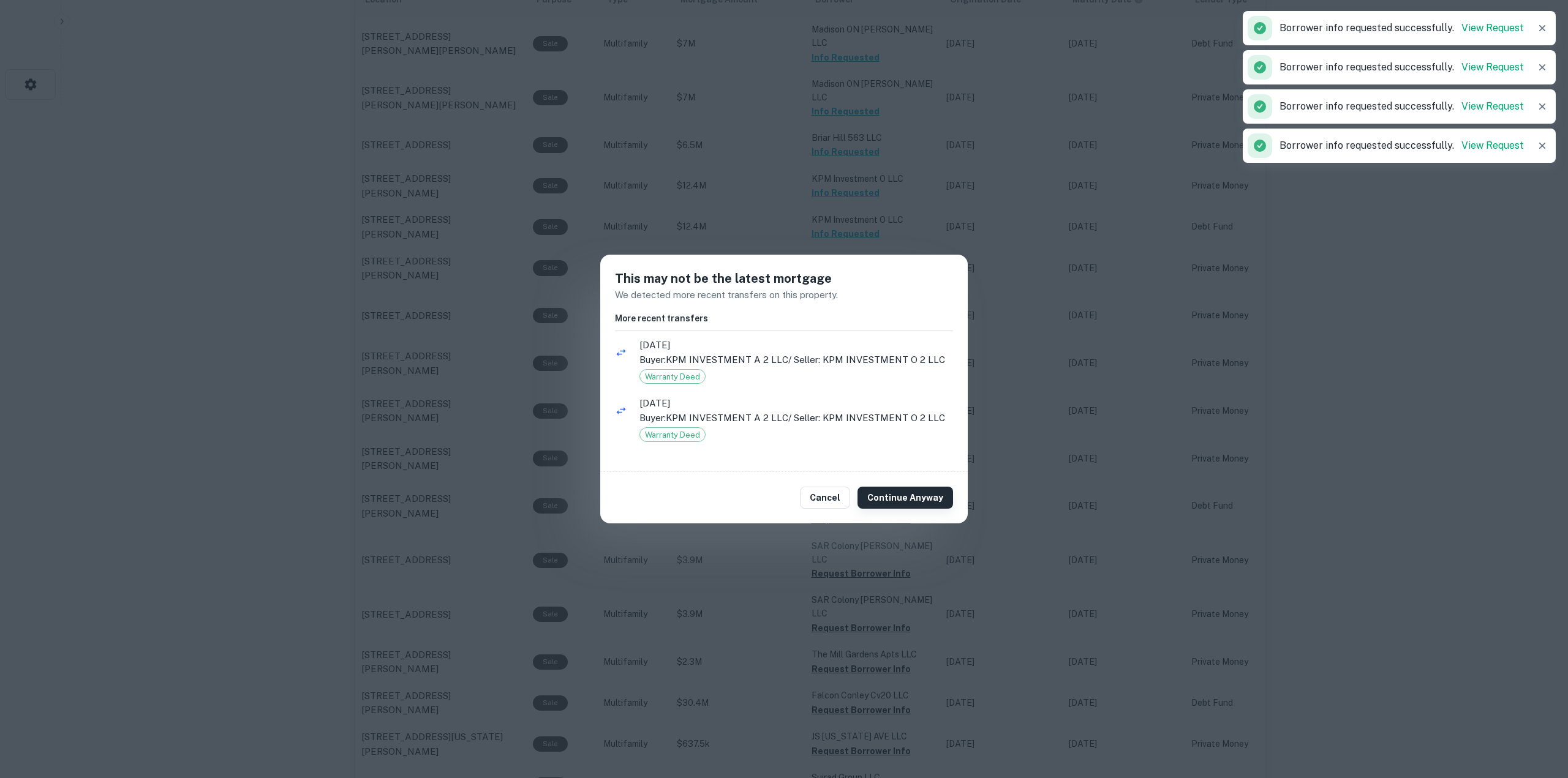
click at [906, 493] on button "Continue Anyway" at bounding box center [906, 498] width 96 height 22
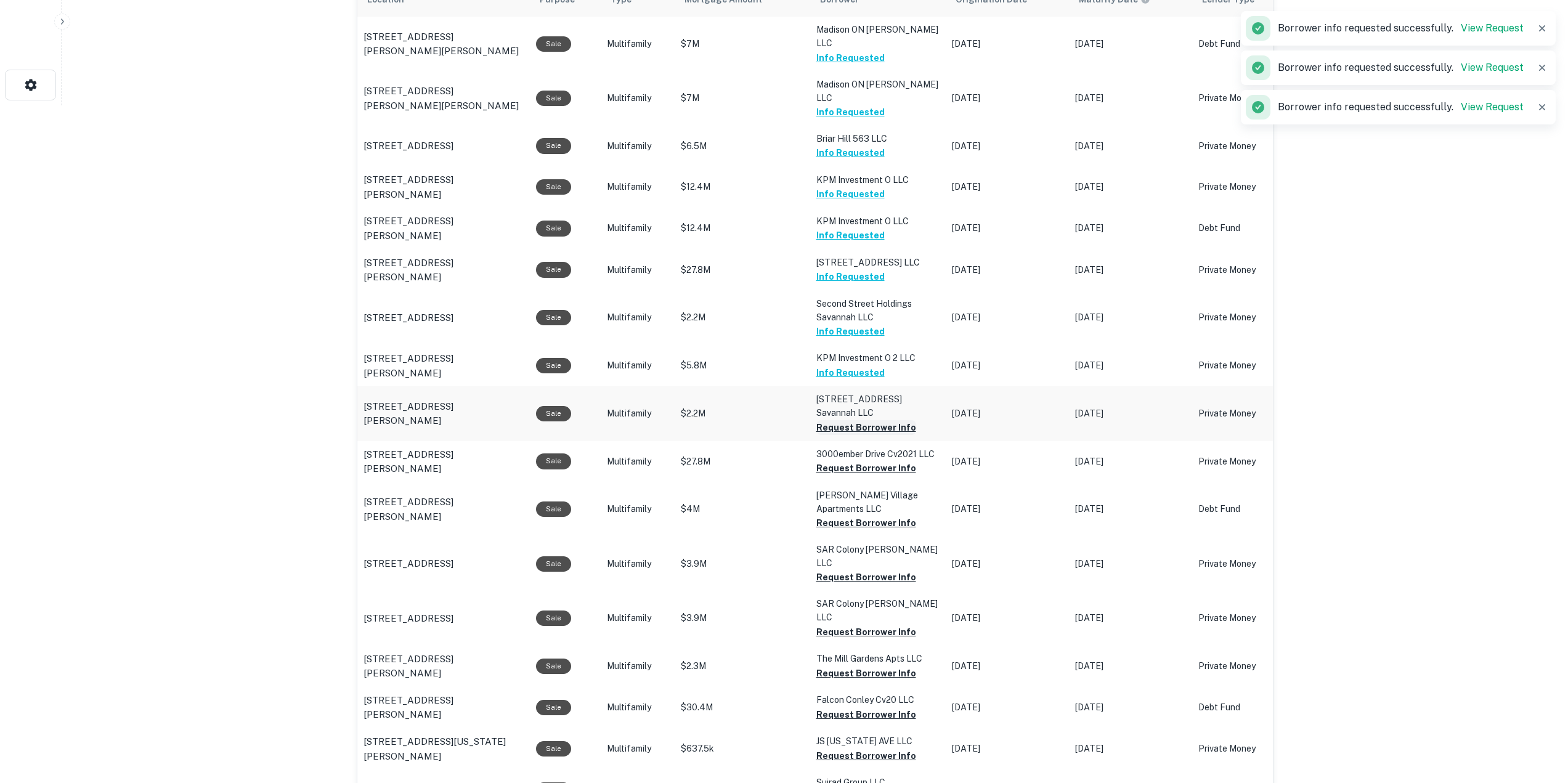
click at [867, 420] on button "Request Borrower Info" at bounding box center [866, 427] width 100 height 15
click at [875, 435] on button "Request Borrower Info" at bounding box center [846, 427] width 59 height 15
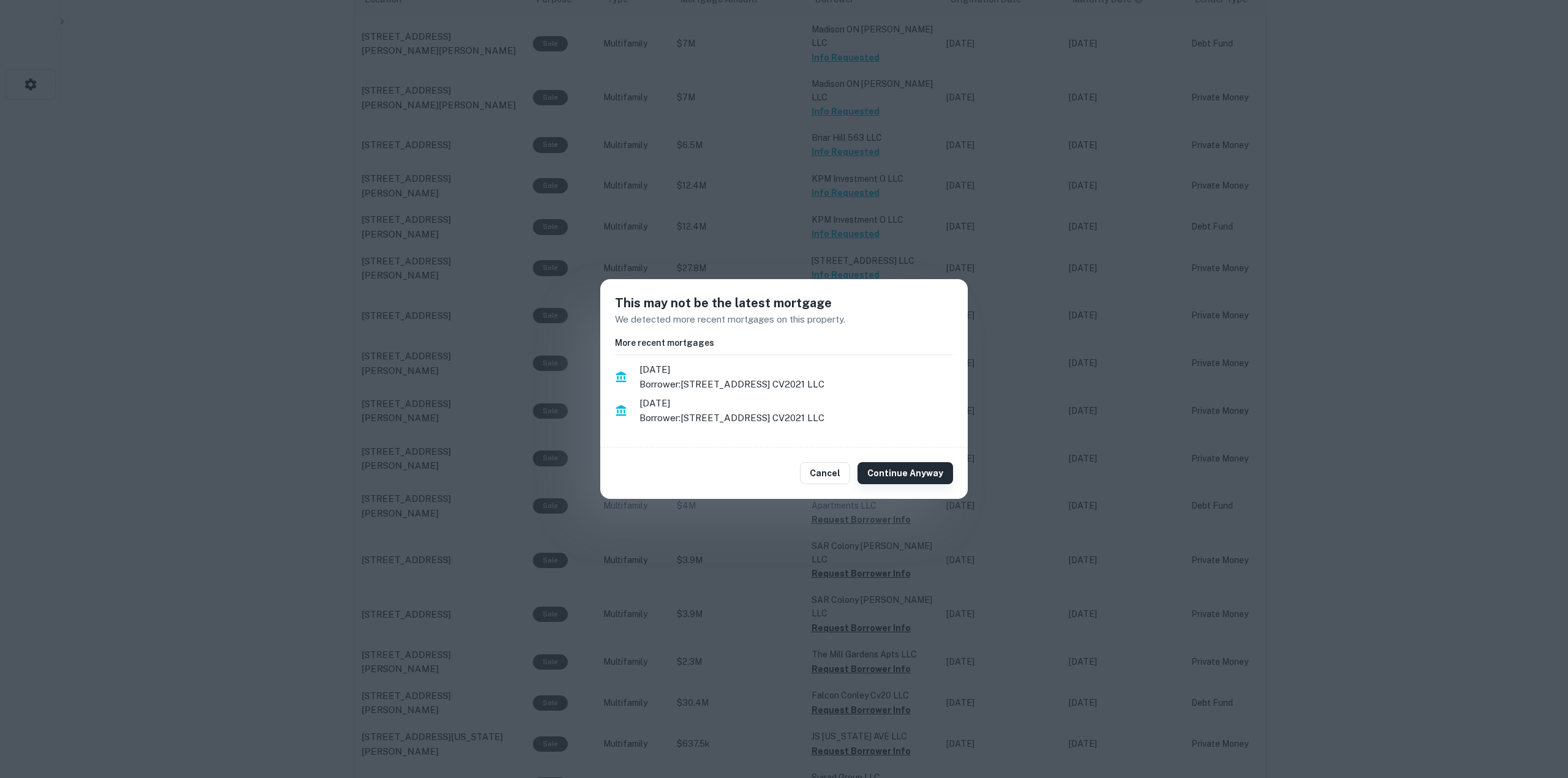
click at [916, 470] on button "Continue Anyway" at bounding box center [906, 473] width 96 height 22
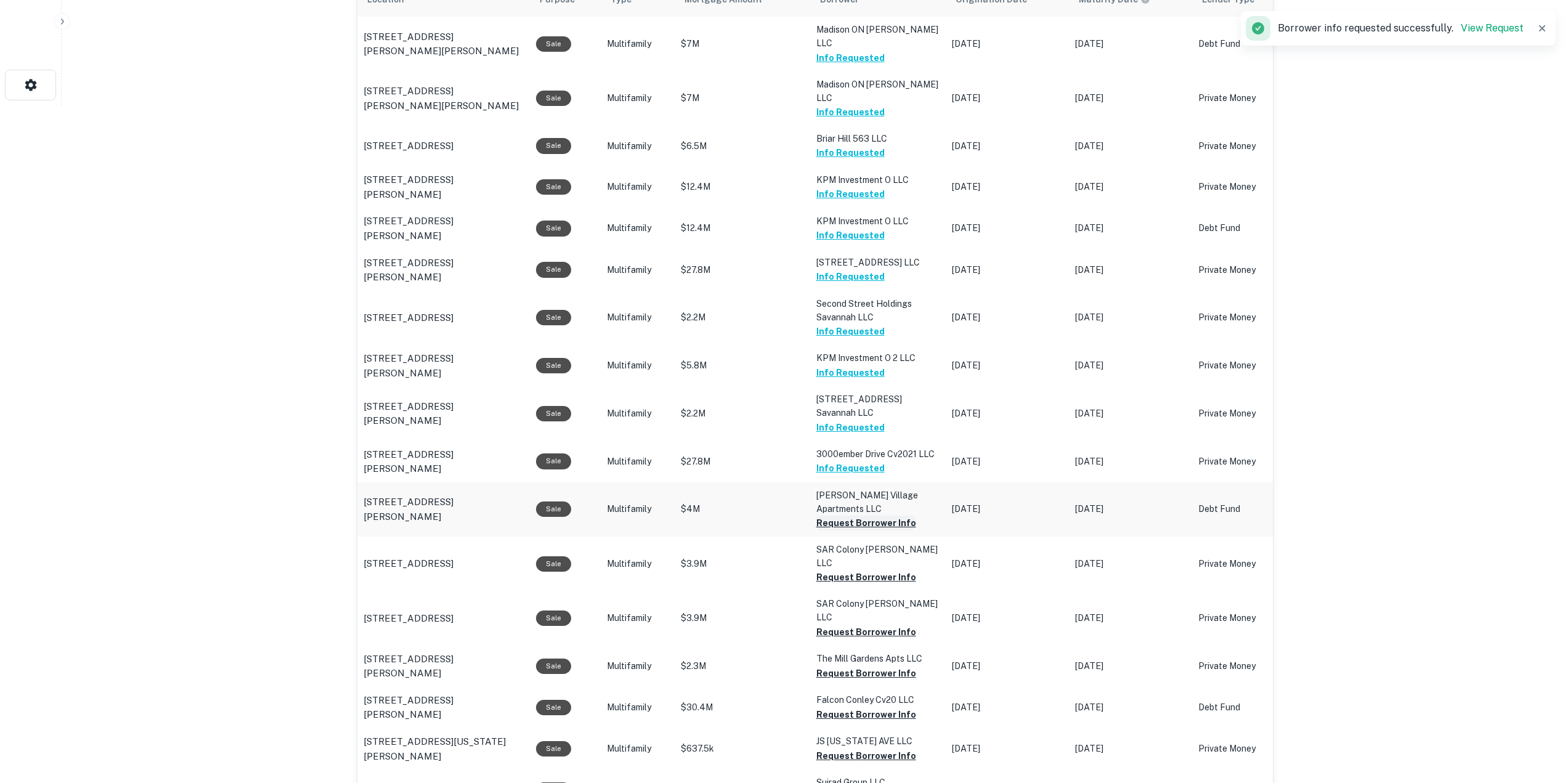
click at [875, 516] on button "Request Borrower Info" at bounding box center [866, 523] width 100 height 15
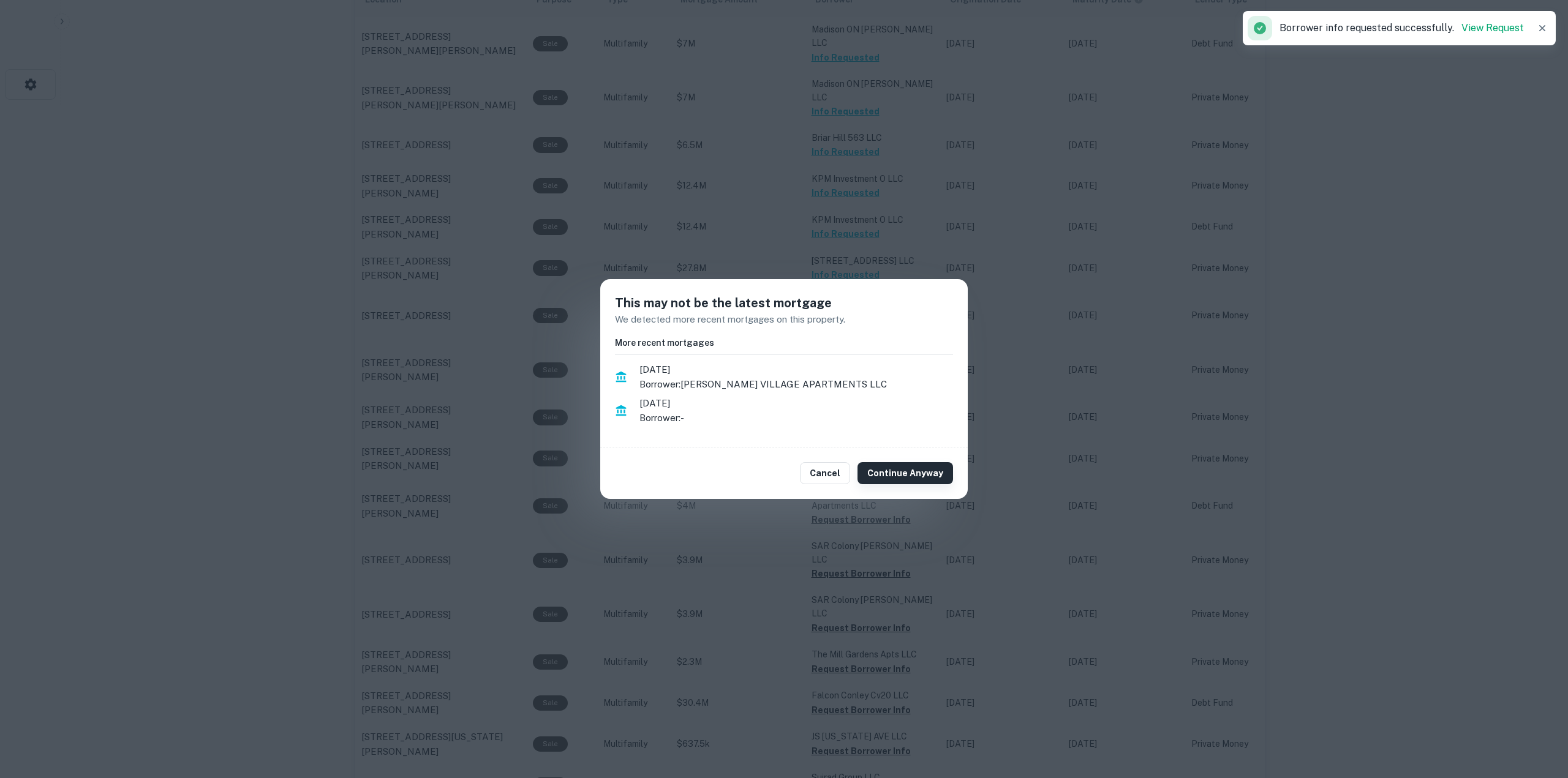
click at [912, 479] on button "Continue Anyway" at bounding box center [906, 473] width 96 height 22
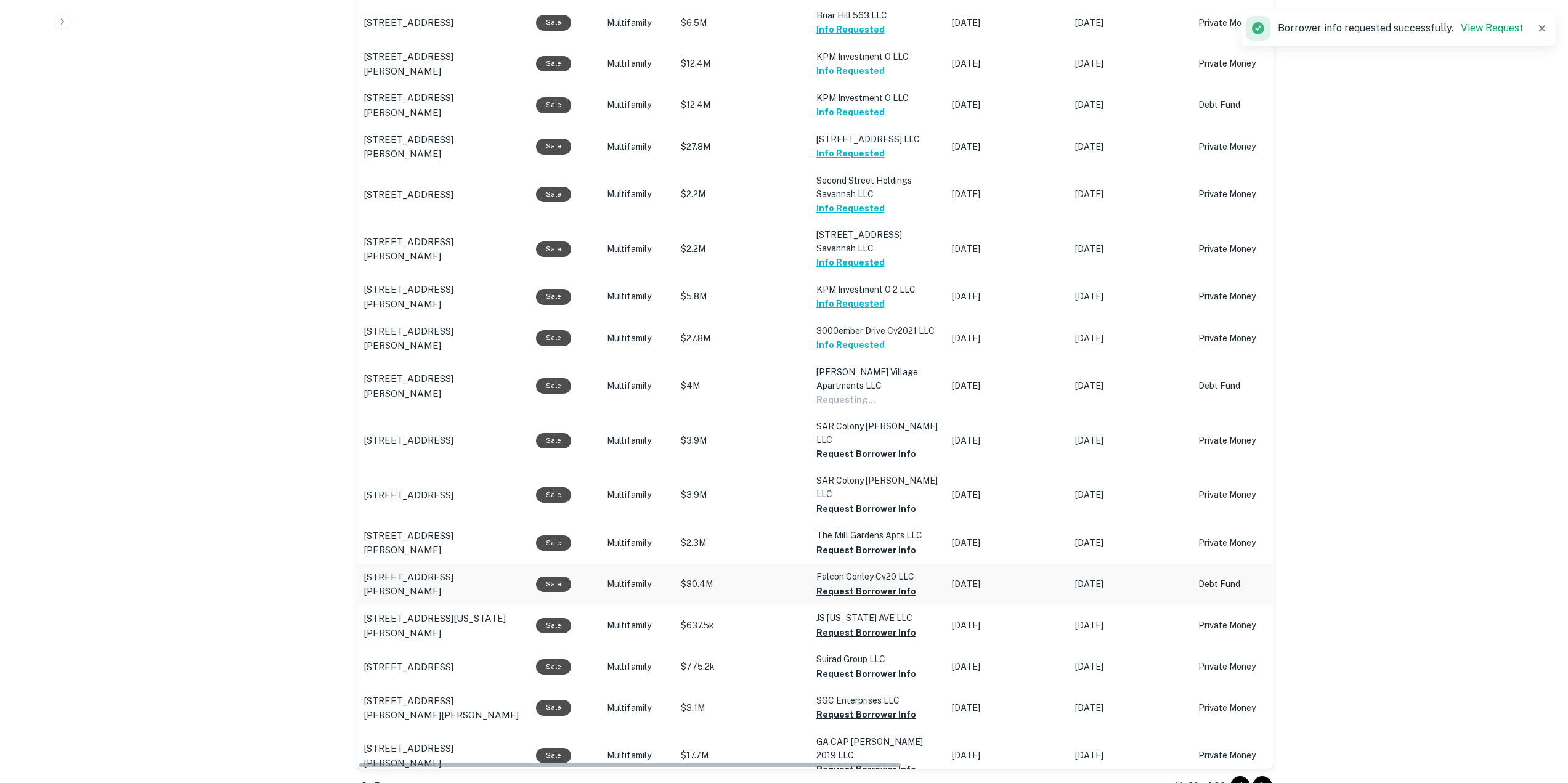
scroll to position [863, 0]
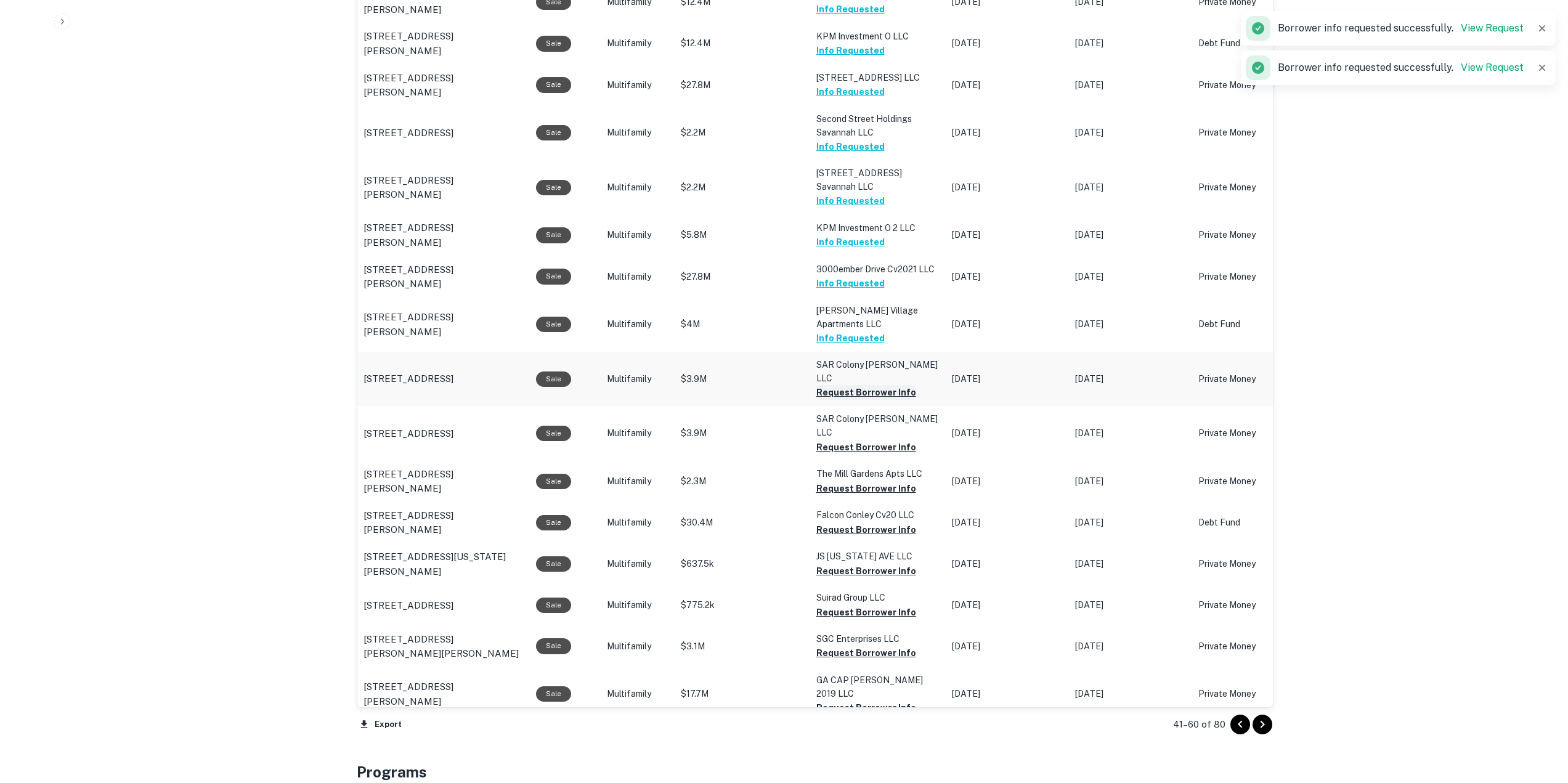
click at [882, 385] on button "Request Borrower Info" at bounding box center [866, 392] width 100 height 15
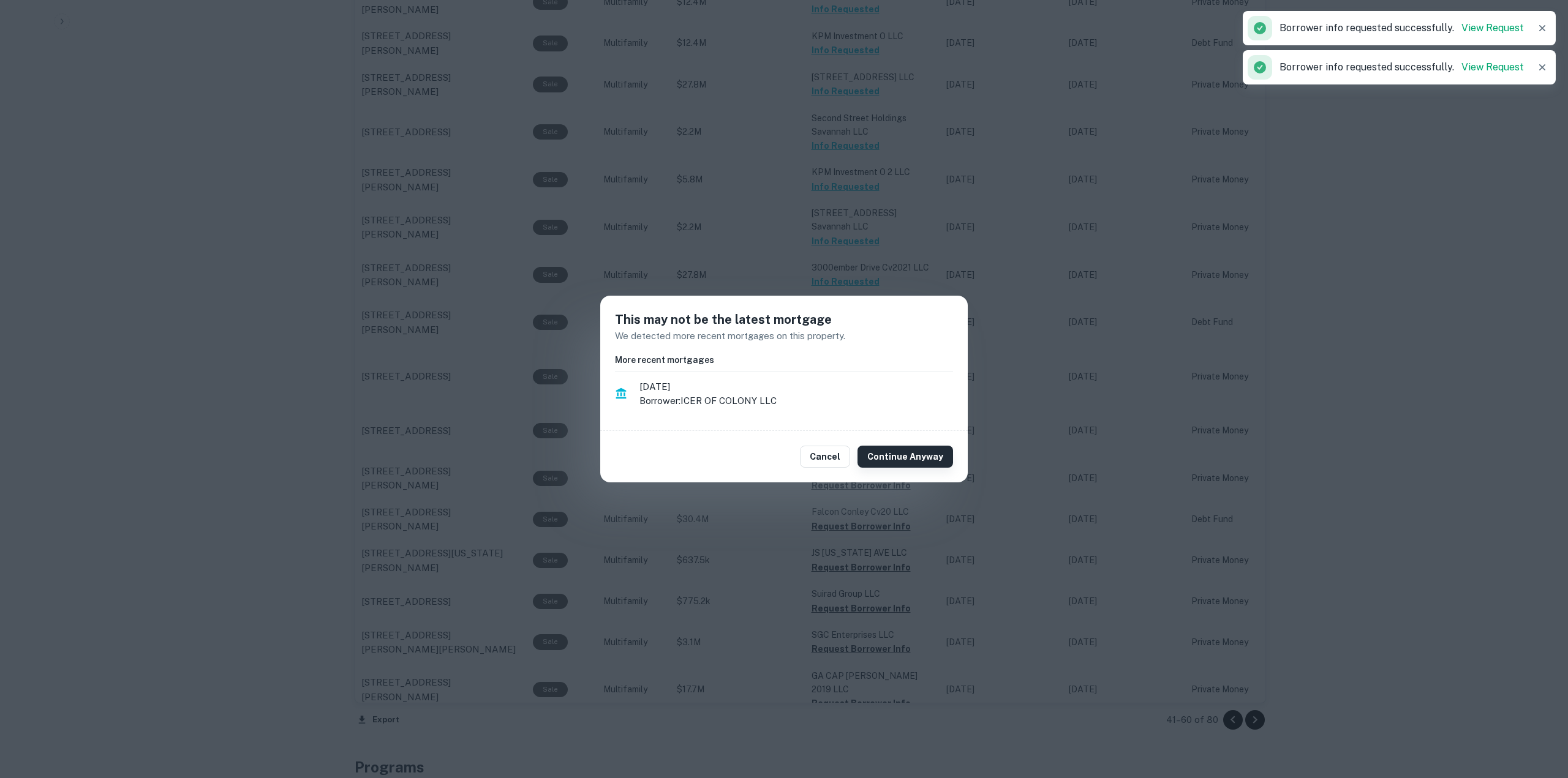
click at [914, 457] on button "Continue Anyway" at bounding box center [906, 457] width 96 height 22
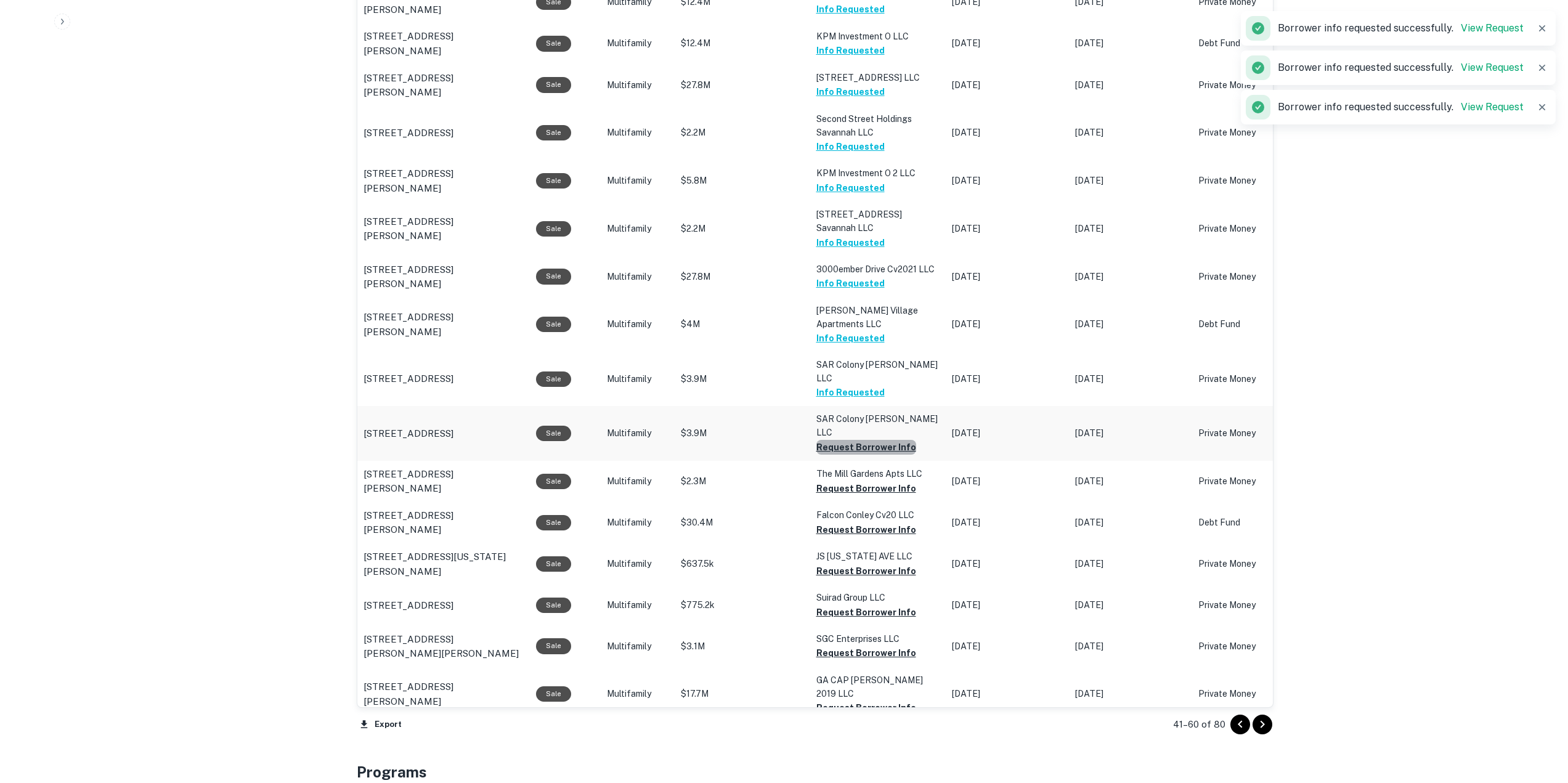
click at [875, 440] on button "Request Borrower Info" at bounding box center [866, 447] width 100 height 15
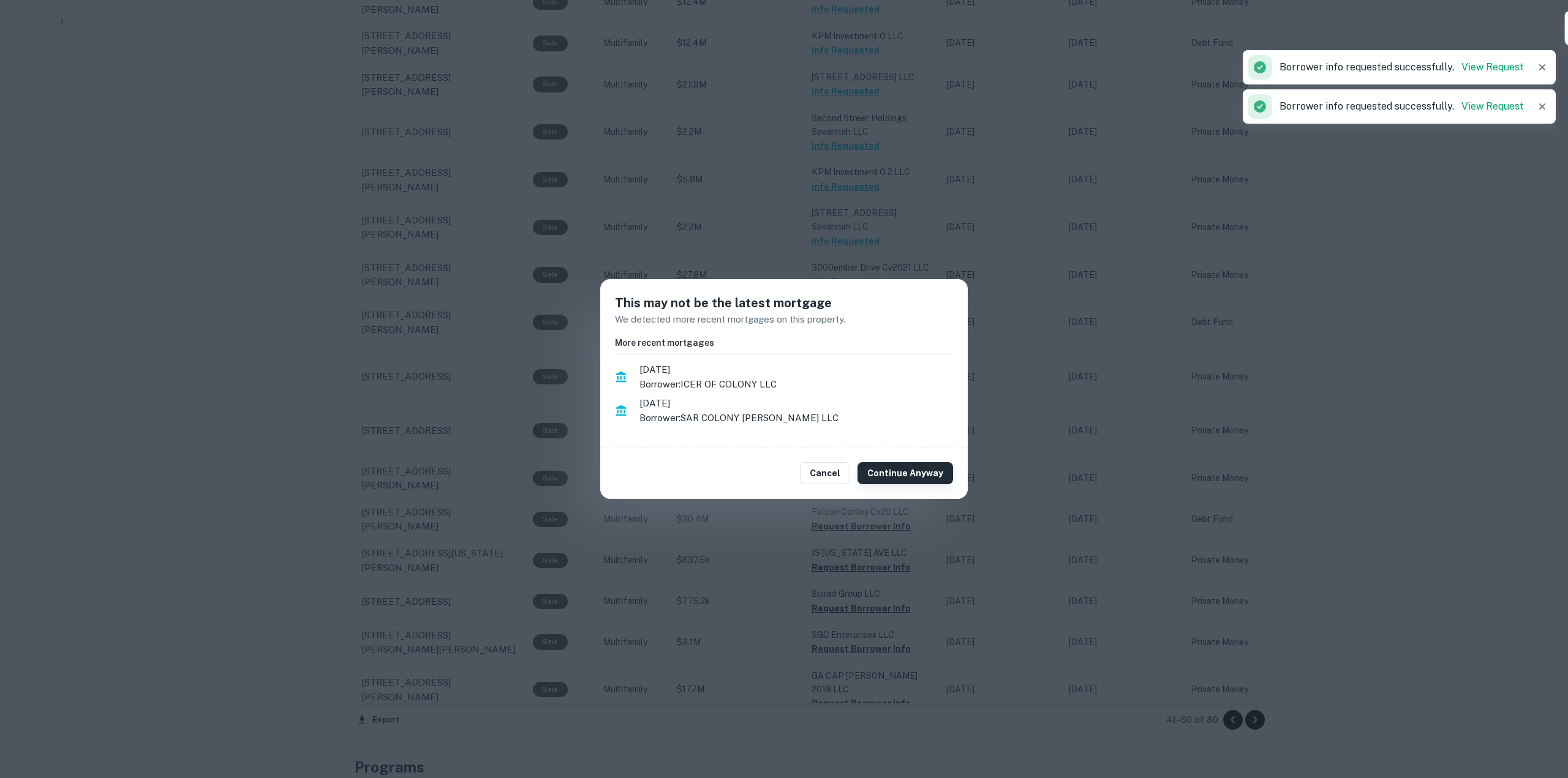
click at [904, 470] on button "Continue Anyway" at bounding box center [906, 473] width 96 height 22
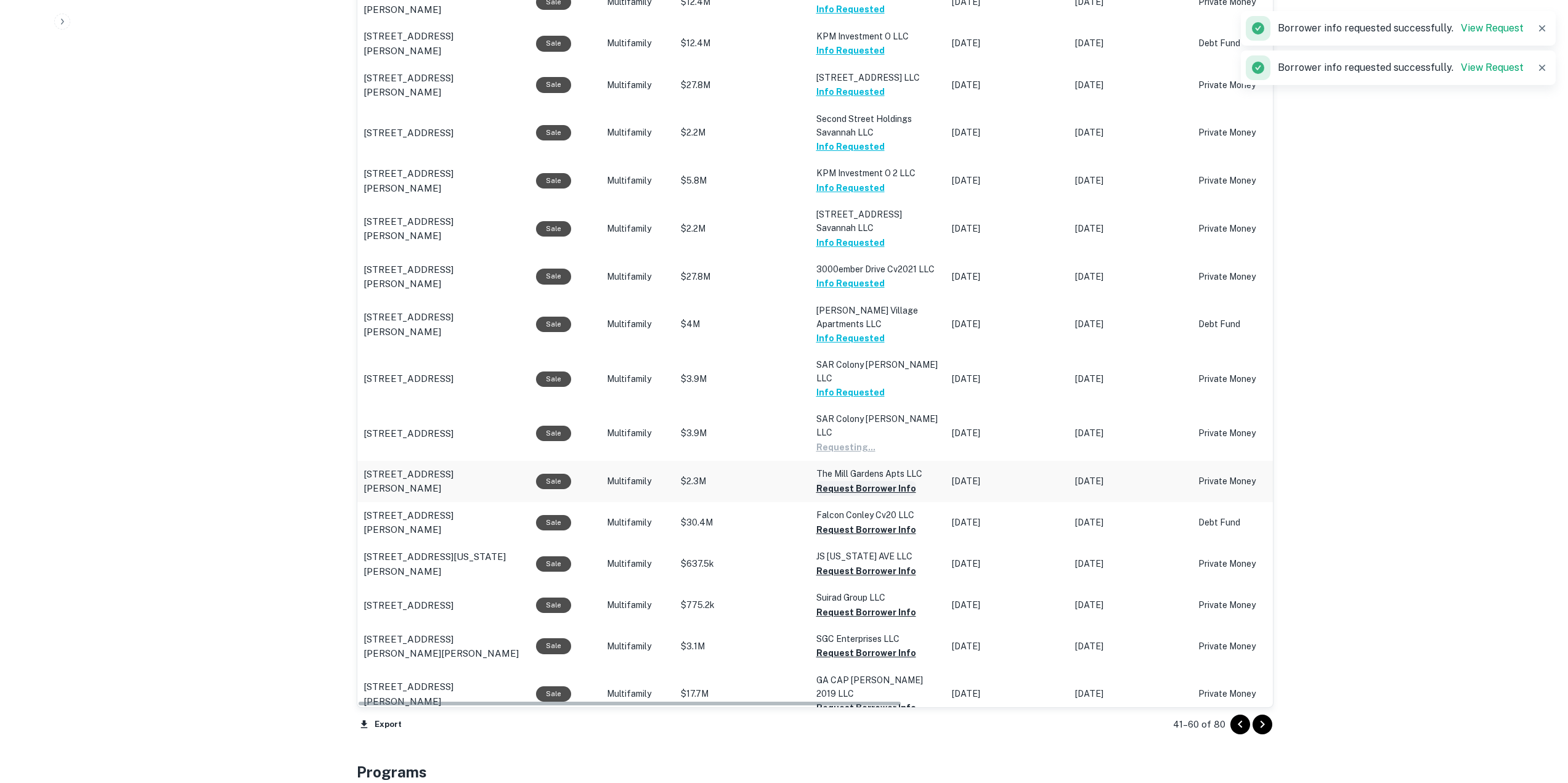
click at [854, 440] on button "Request Borrower Info" at bounding box center [846, 447] width 59 height 15
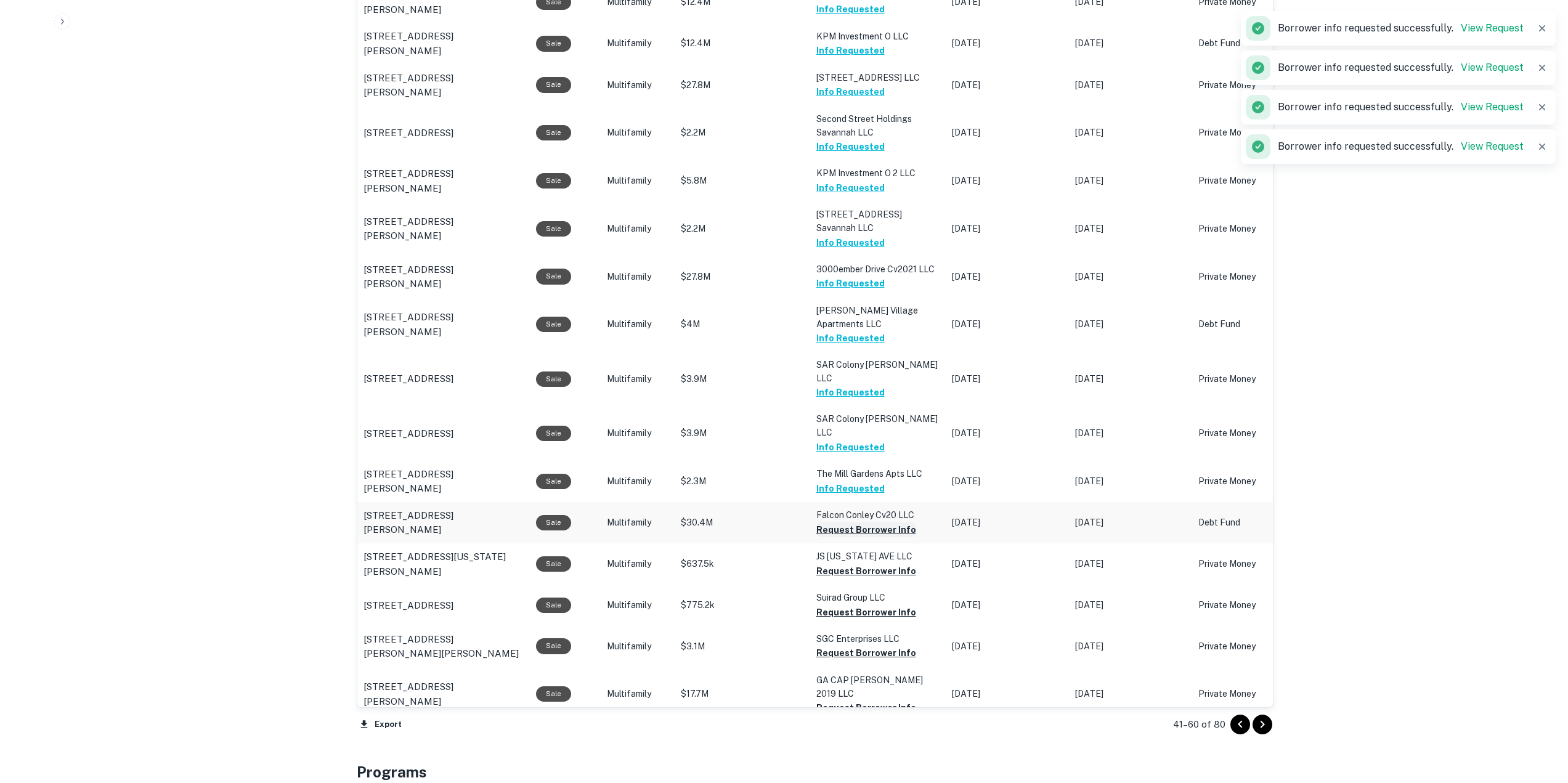
click at [885, 523] on button "Request Borrower Info" at bounding box center [866, 530] width 100 height 15
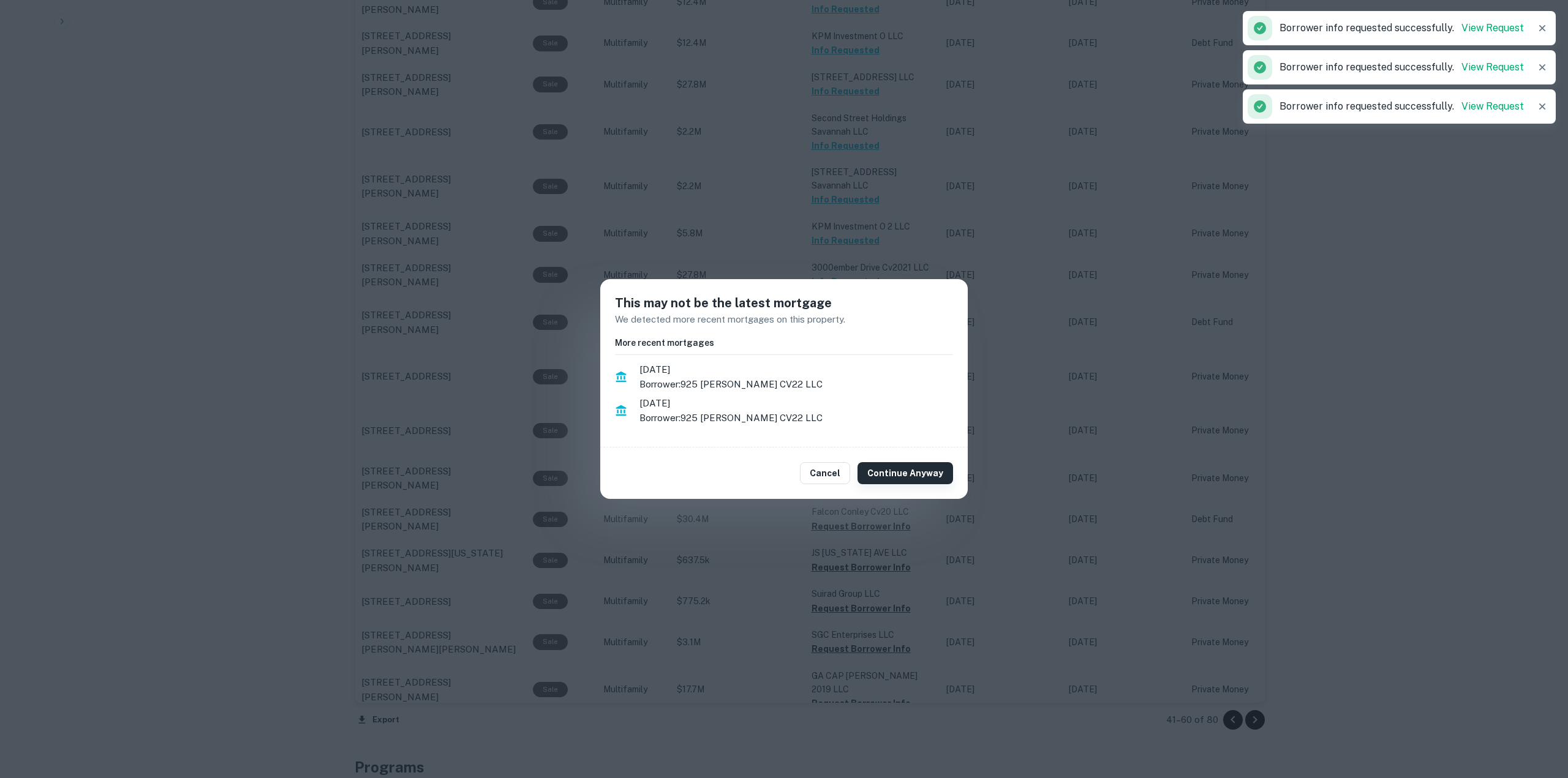
click at [882, 472] on button "Continue Anyway" at bounding box center [906, 473] width 96 height 22
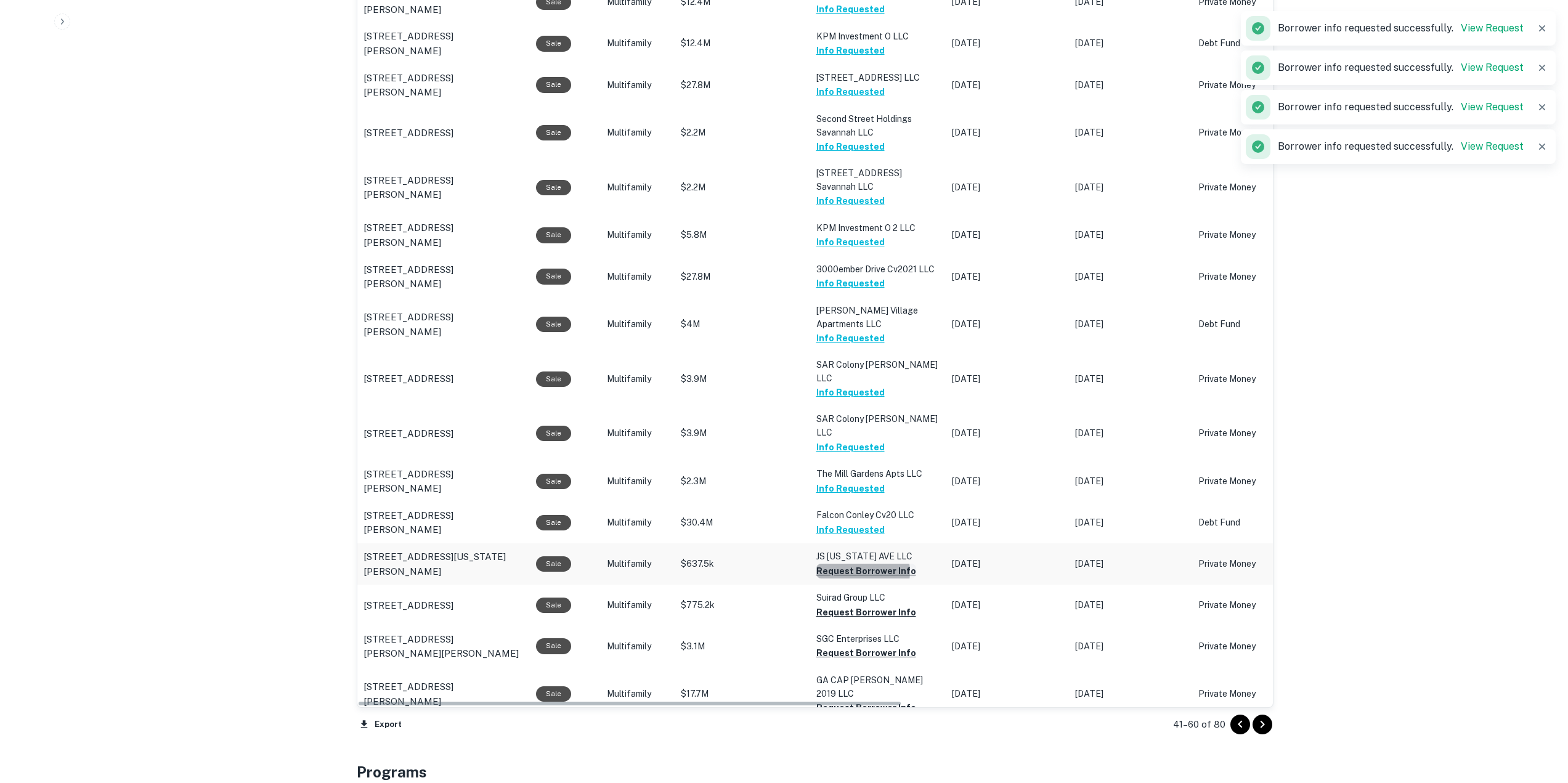
click at [857, 564] on button "Request Borrower Info" at bounding box center [866, 571] width 100 height 15
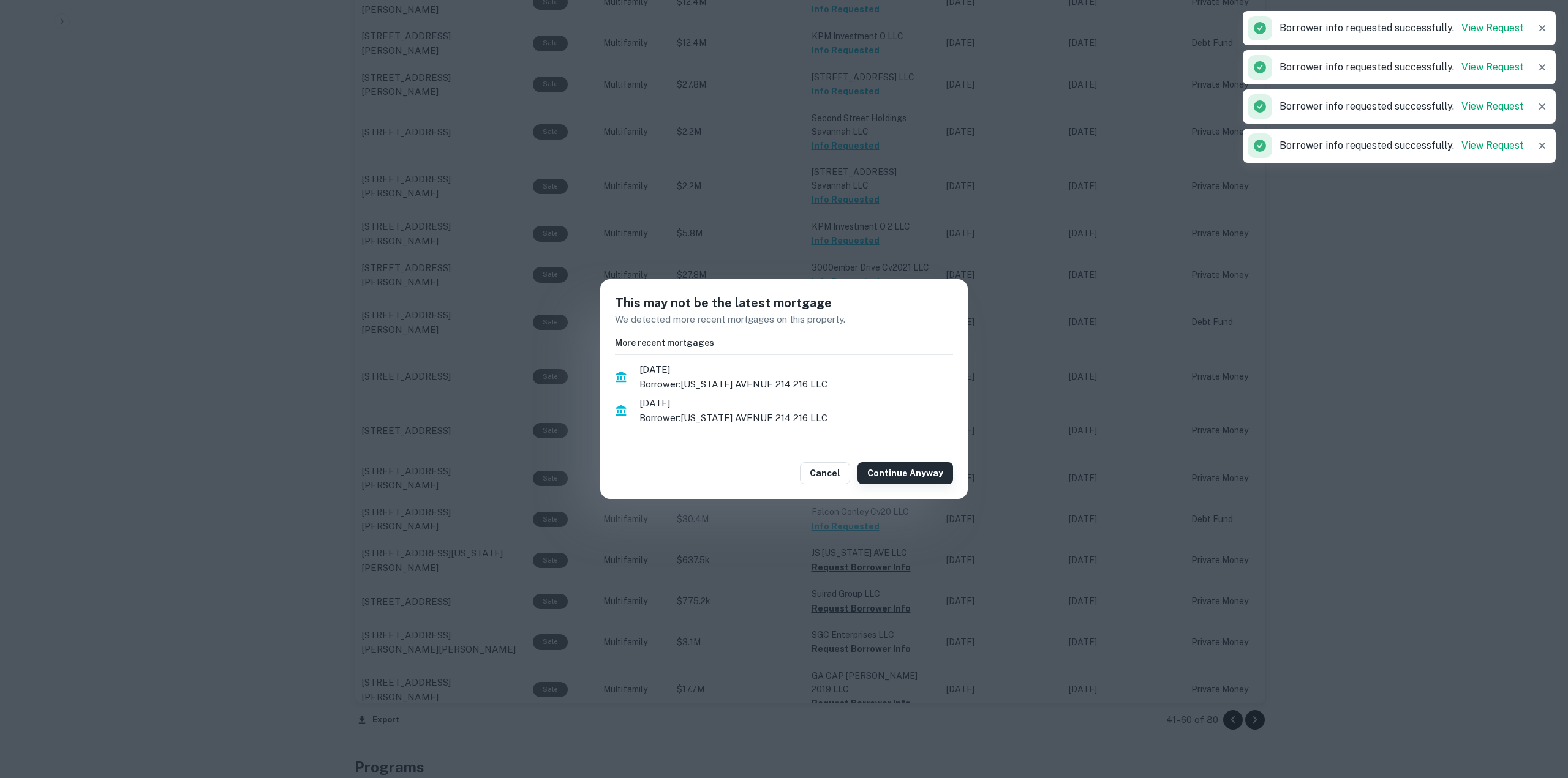
click at [903, 479] on button "Continue Anyway" at bounding box center [906, 473] width 96 height 22
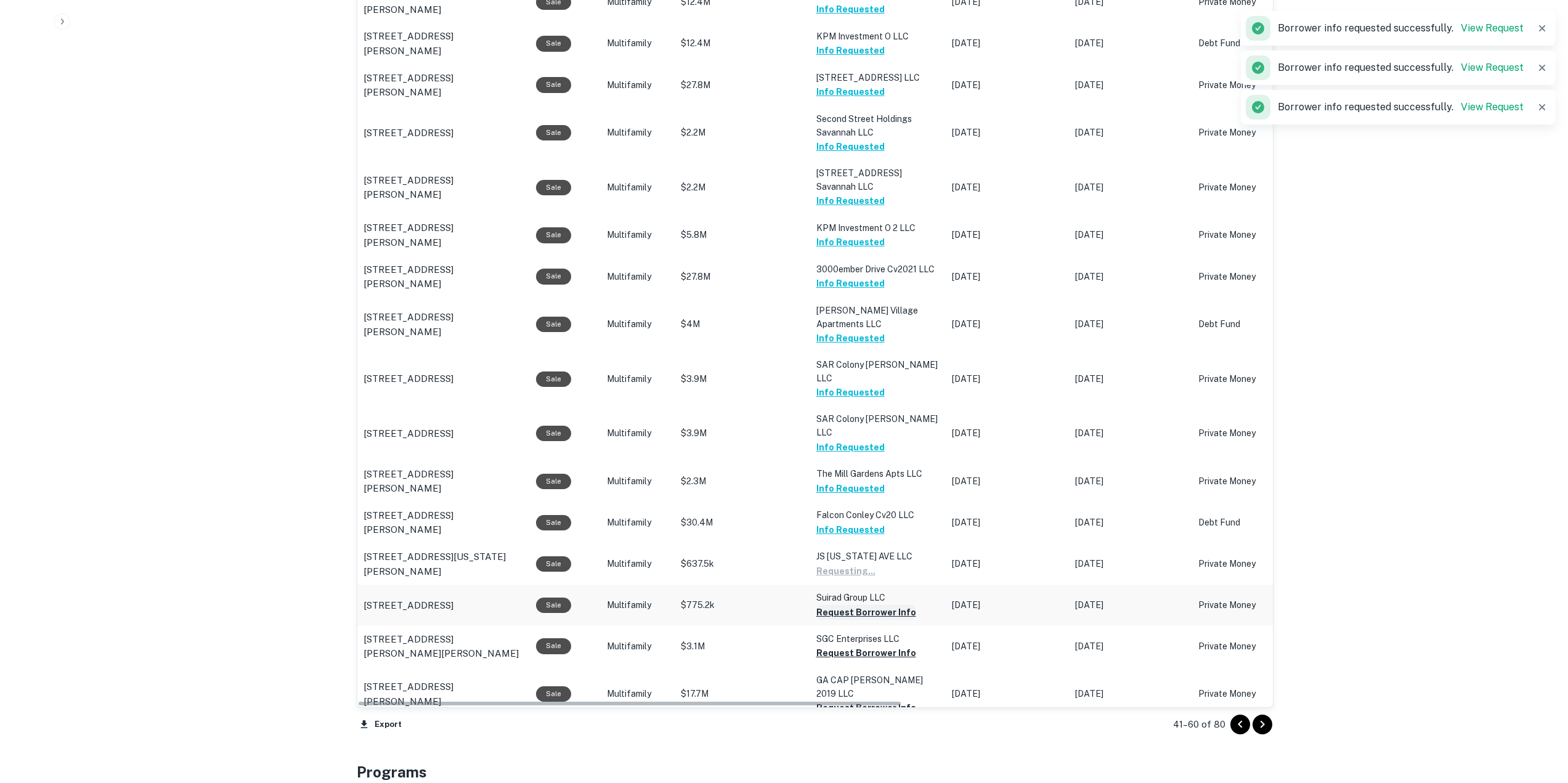
click at [875, 564] on button "Request Borrower Info" at bounding box center [846, 571] width 59 height 15
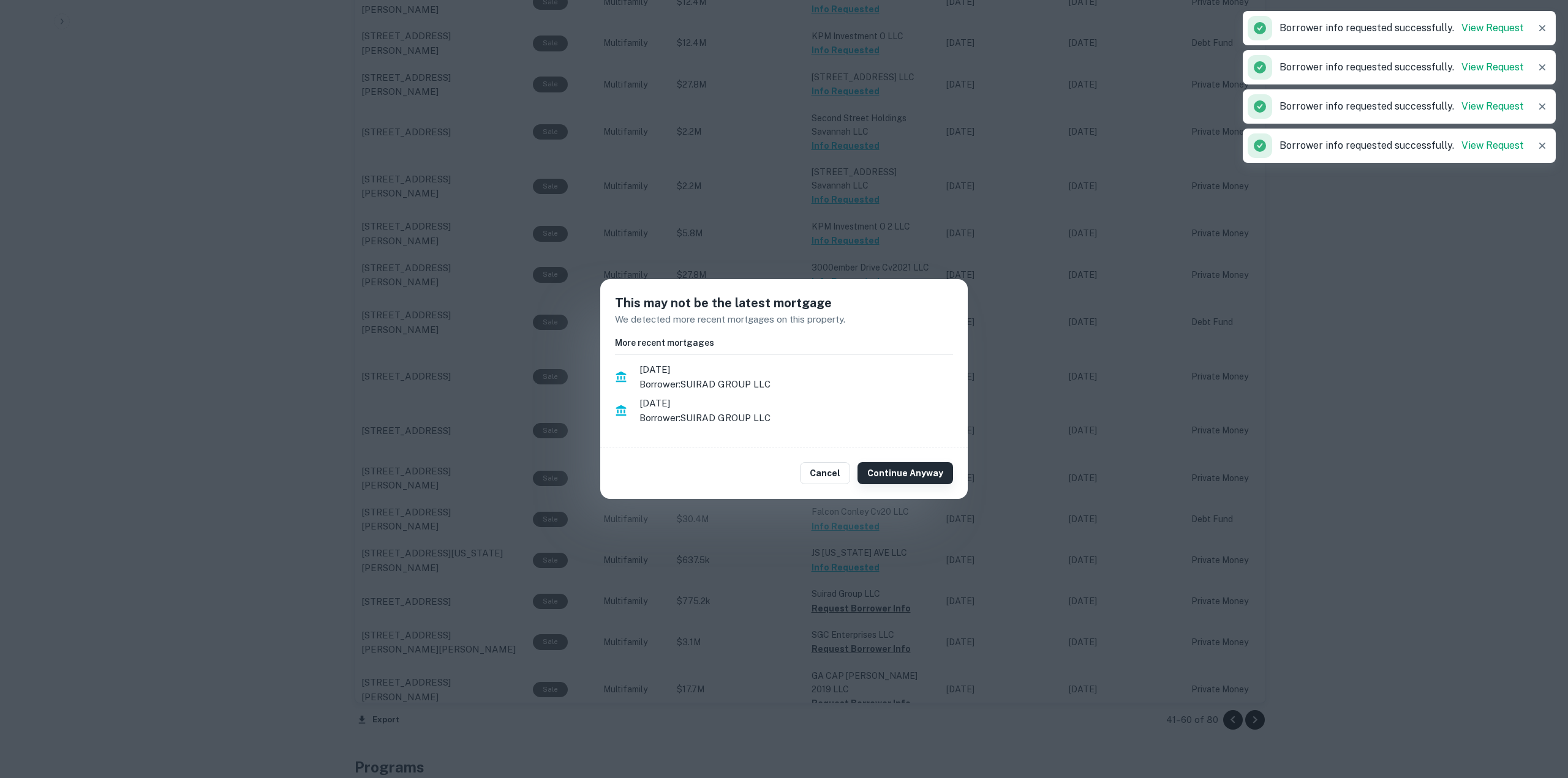
click at [902, 467] on button "Continue Anyway" at bounding box center [906, 473] width 96 height 22
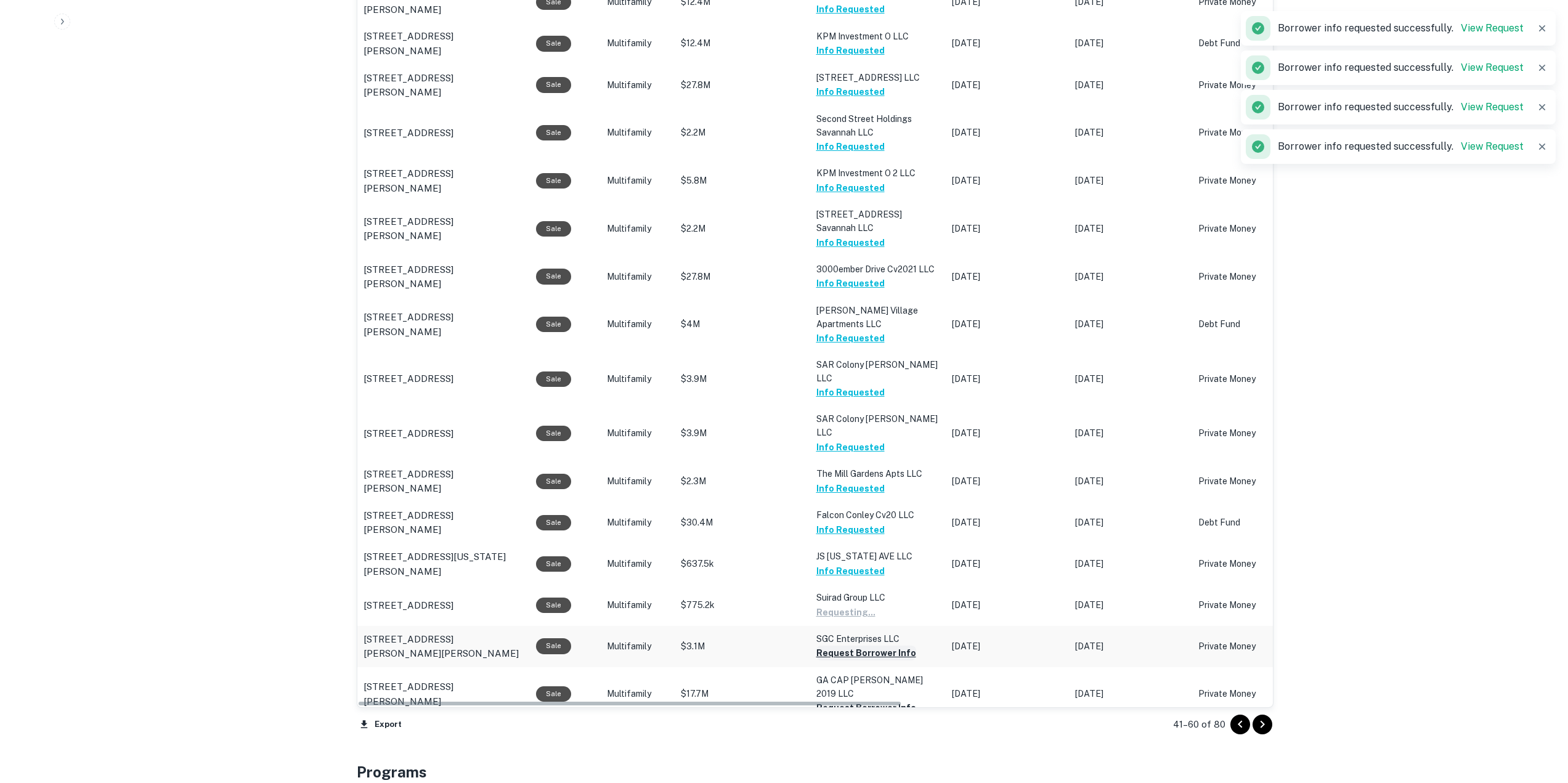
click at [875, 605] on button "Request Borrower Info" at bounding box center [846, 612] width 59 height 15
click at [844, 701] on button "Request Borrower Info" at bounding box center [866, 708] width 100 height 15
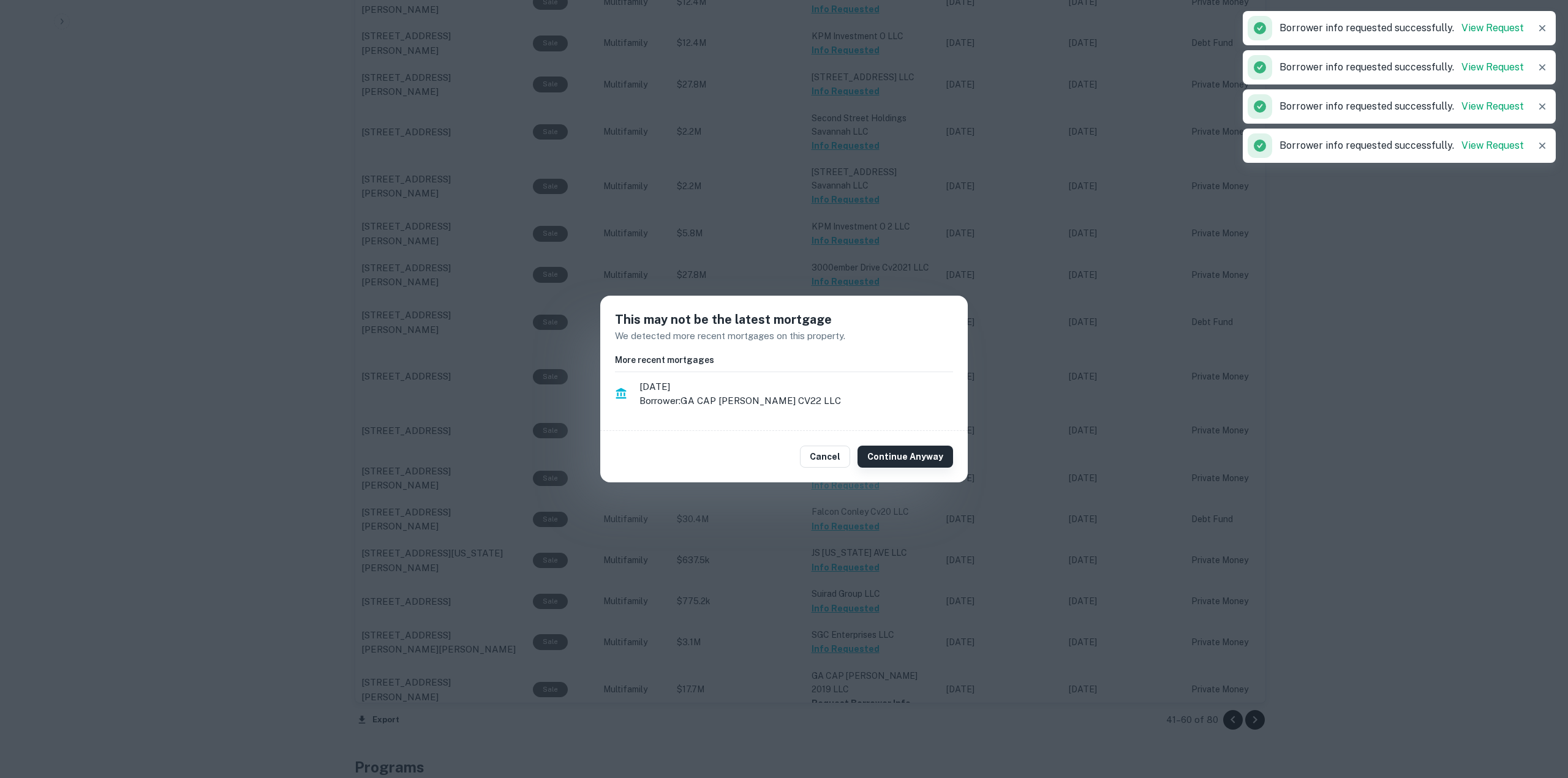
click at [917, 449] on button "Continue Anyway" at bounding box center [906, 457] width 96 height 22
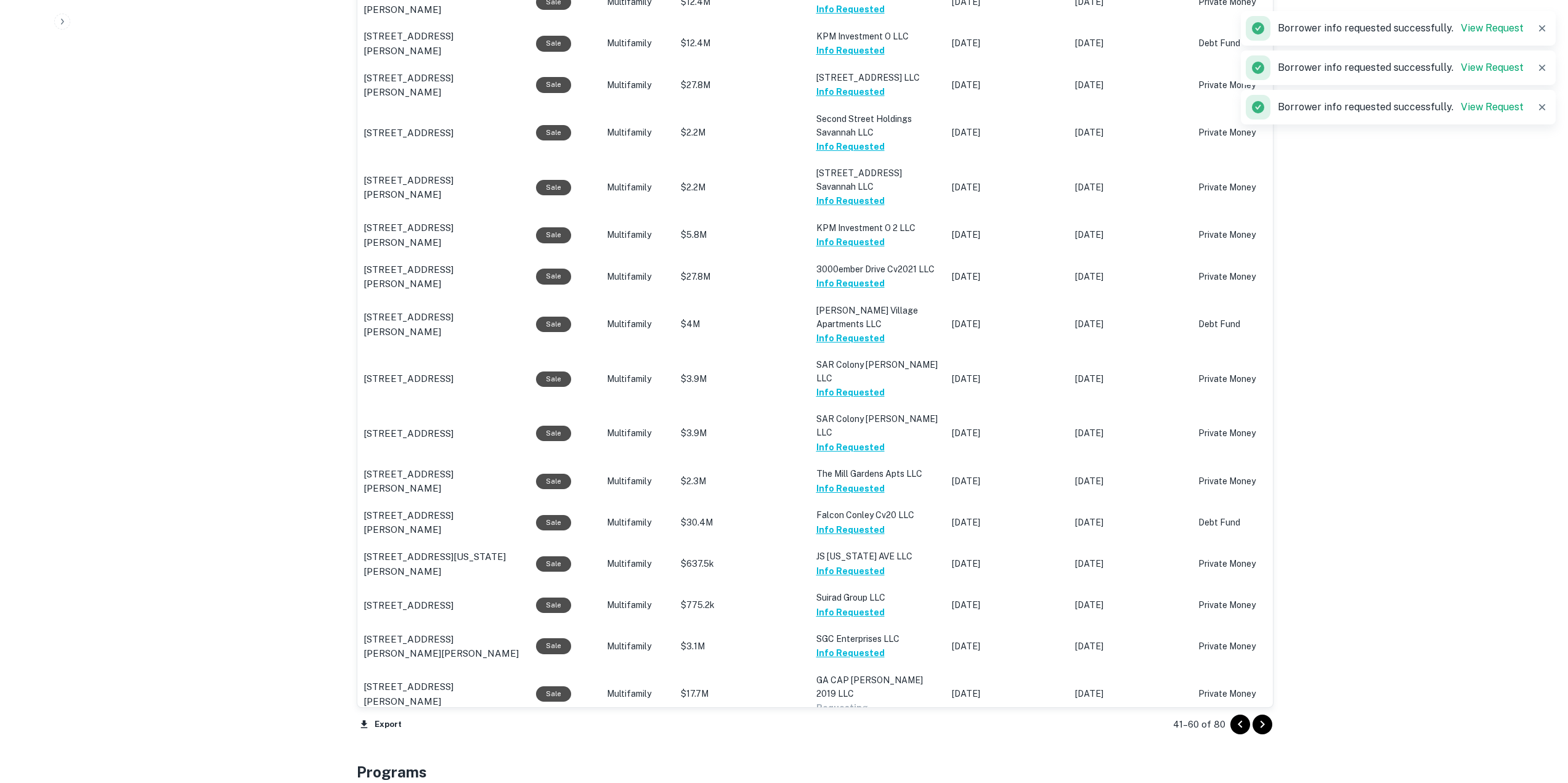
click at [875, 701] on button "Request Borrower Info" at bounding box center [846, 708] width 59 height 15
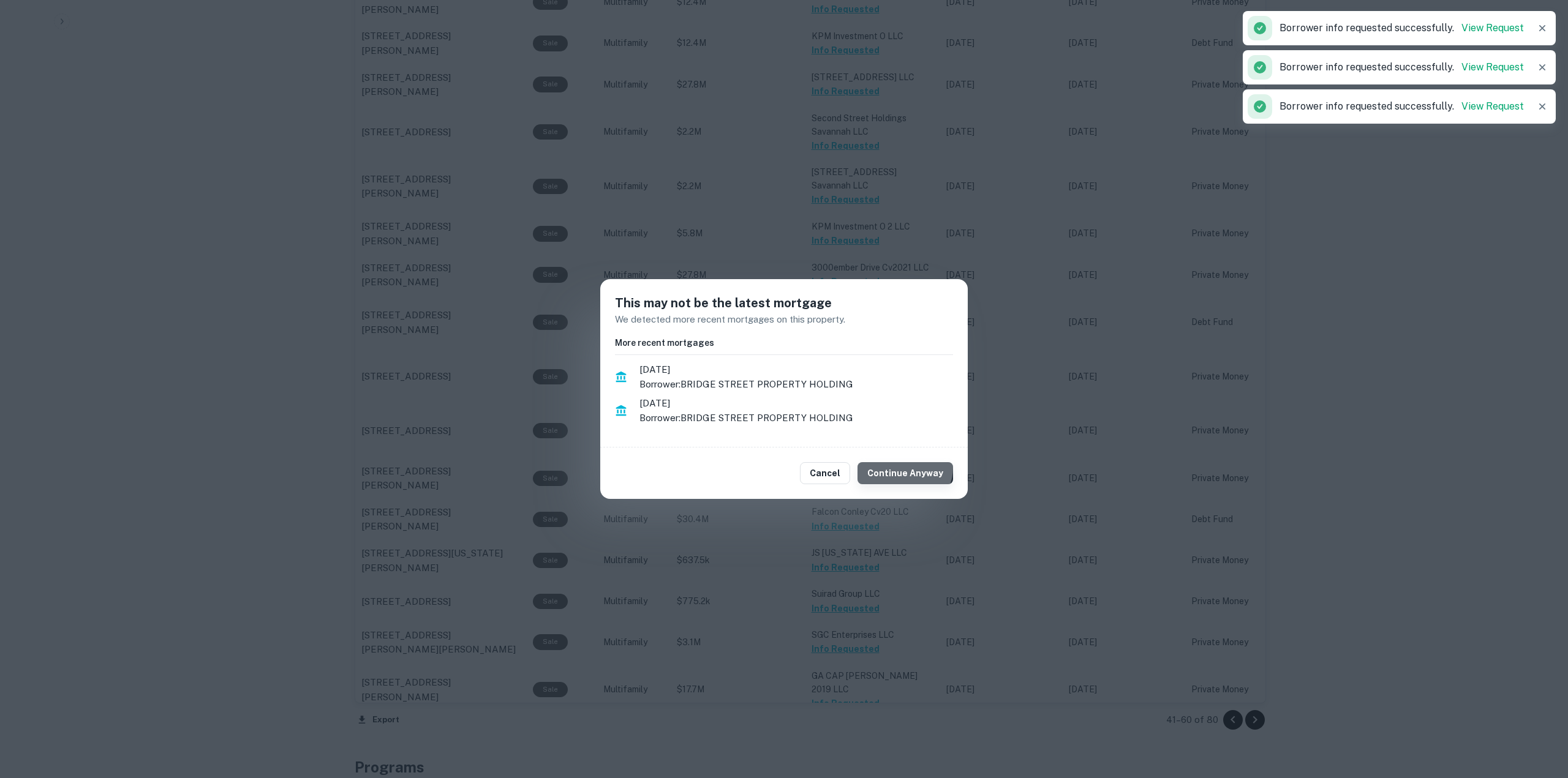
click at [909, 468] on button "Continue Anyway" at bounding box center [906, 473] width 96 height 22
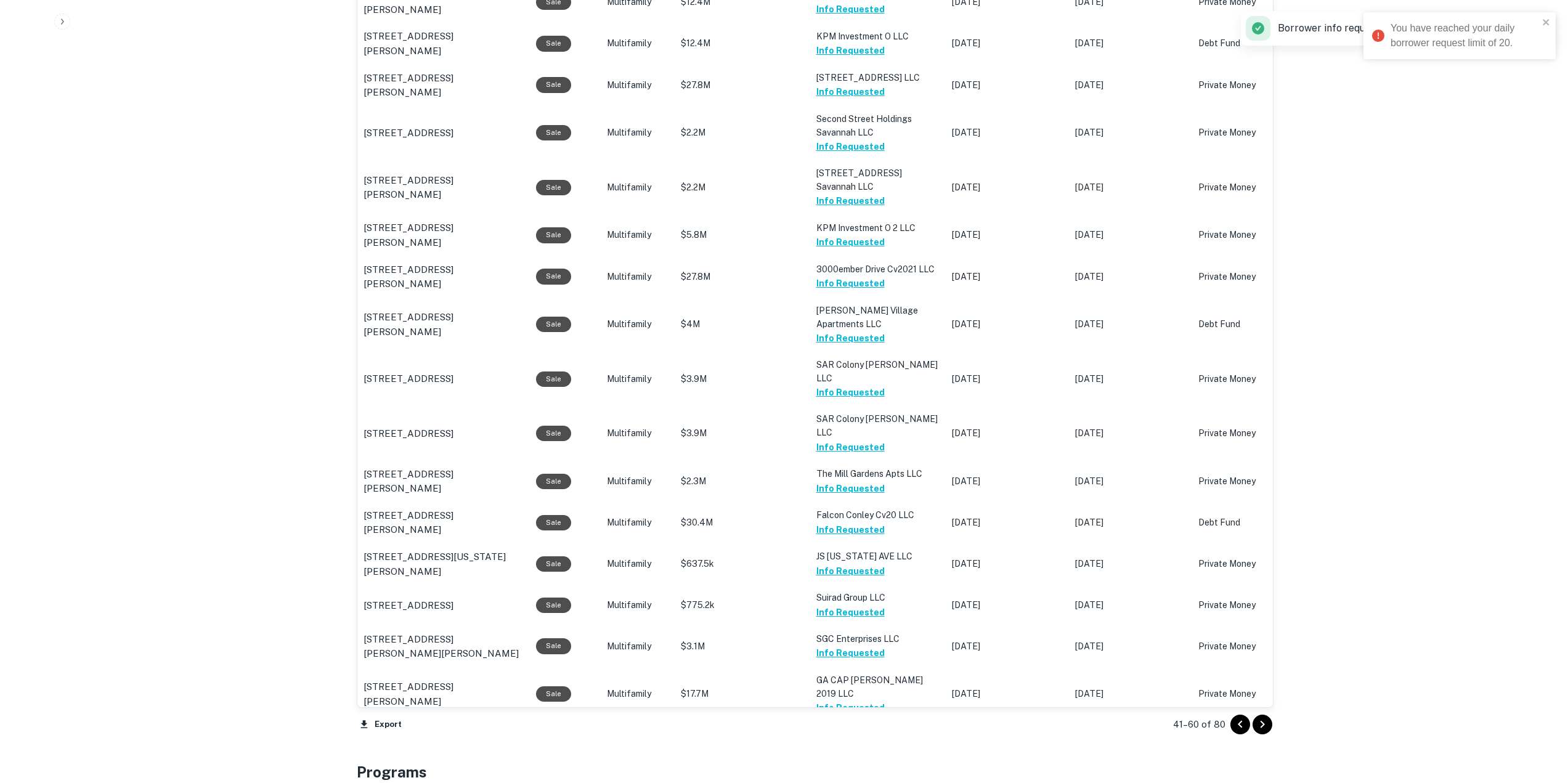
scroll to position [0, 0]
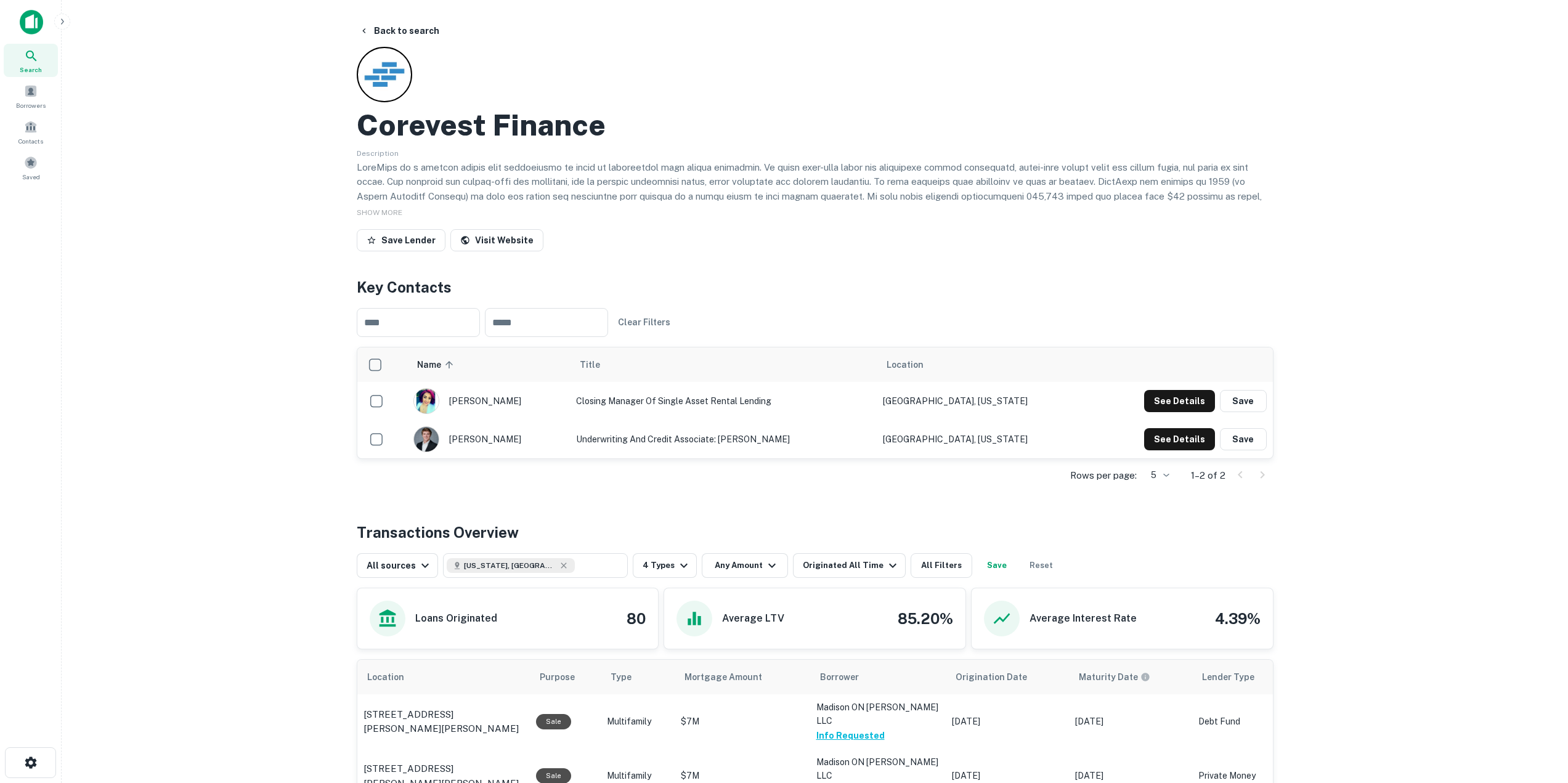
click at [29, 28] on img at bounding box center [31, 23] width 23 height 25
